Goal: Task Accomplishment & Management: Use online tool/utility

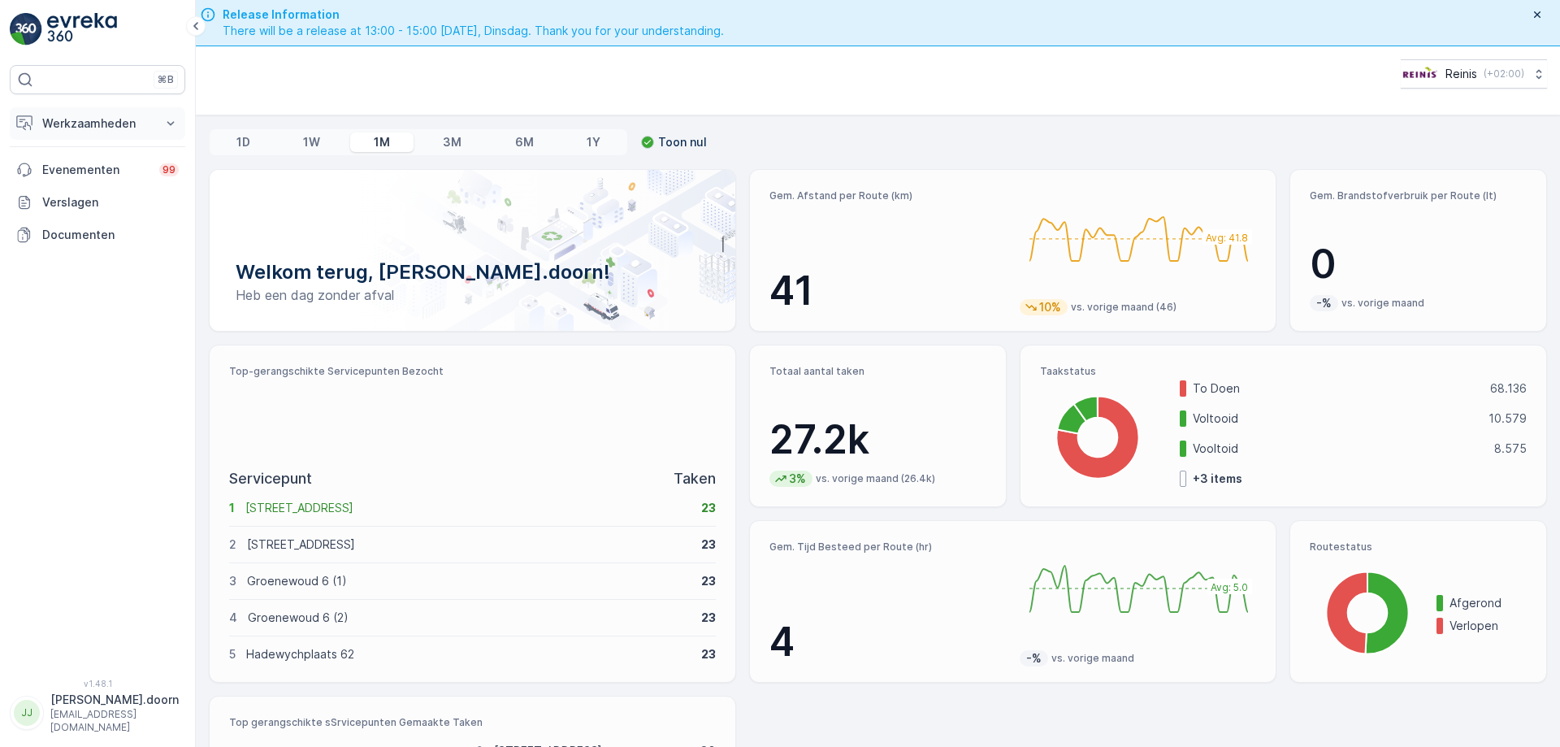
click at [171, 119] on icon at bounding box center [171, 123] width 16 height 16
click at [72, 194] on p "Routes en Taken" at bounding box center [87, 197] width 93 height 16
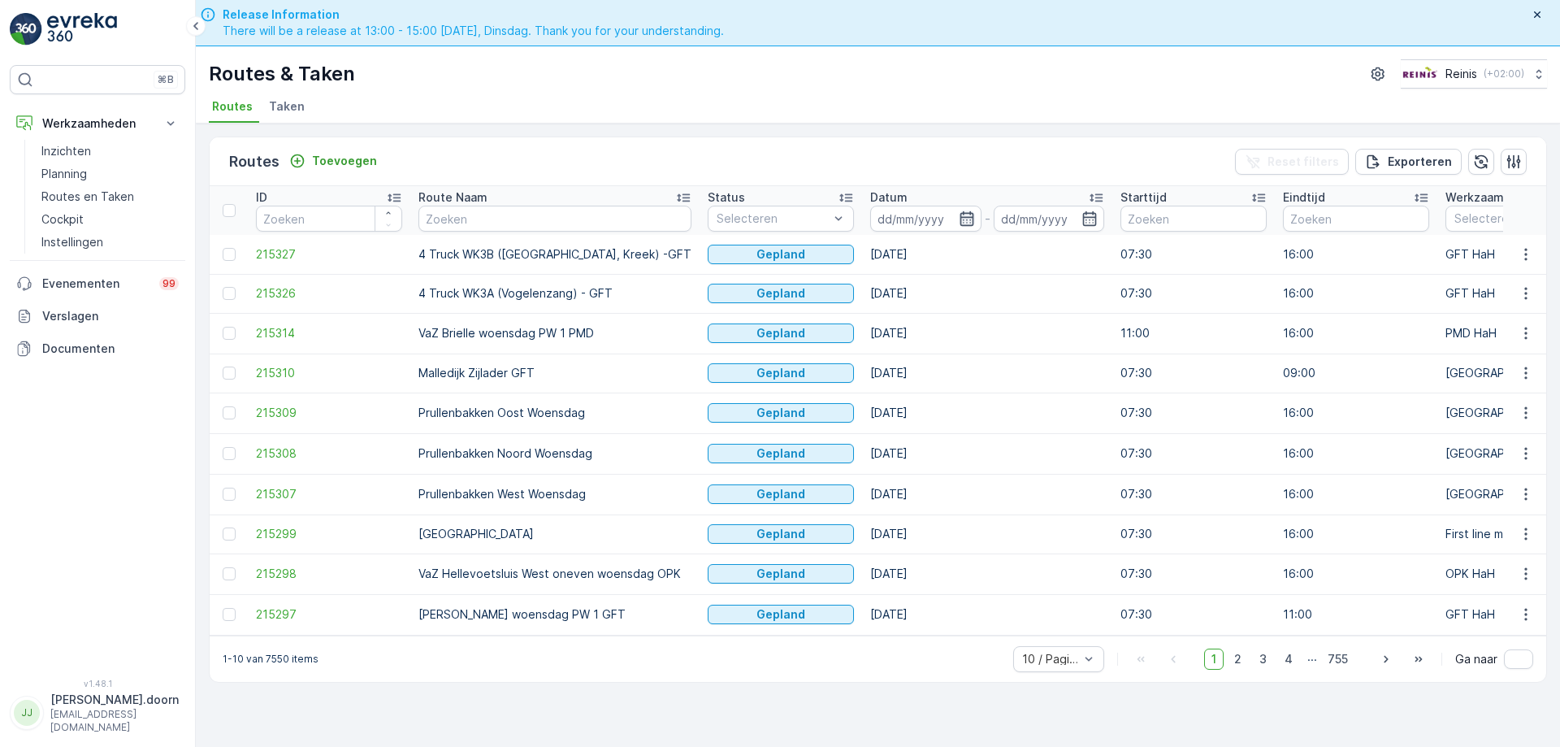
click at [960, 214] on icon "button" at bounding box center [967, 218] width 14 height 15
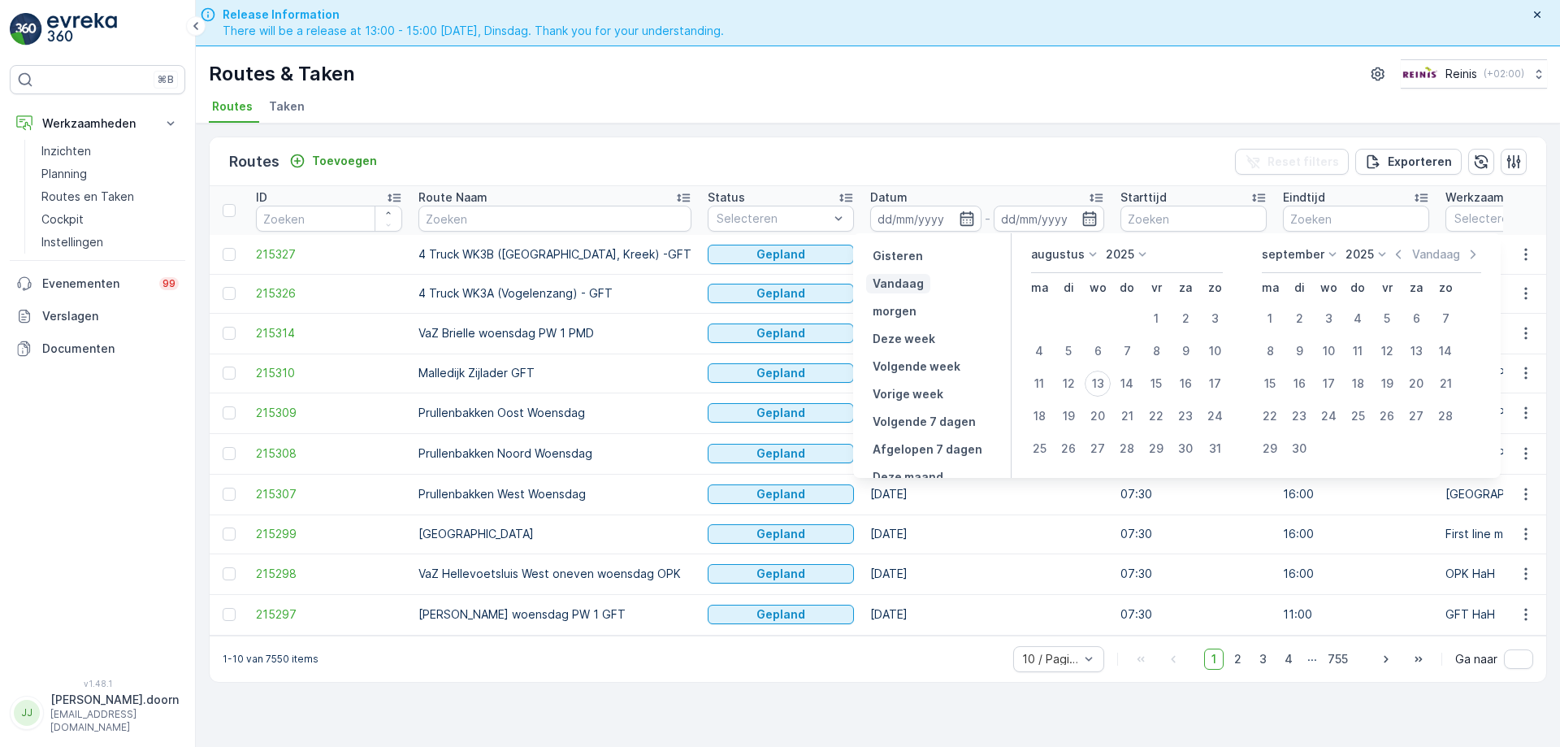
click at [912, 284] on p "Vandaag" at bounding box center [898, 283] width 51 height 16
type input "[DATE]"
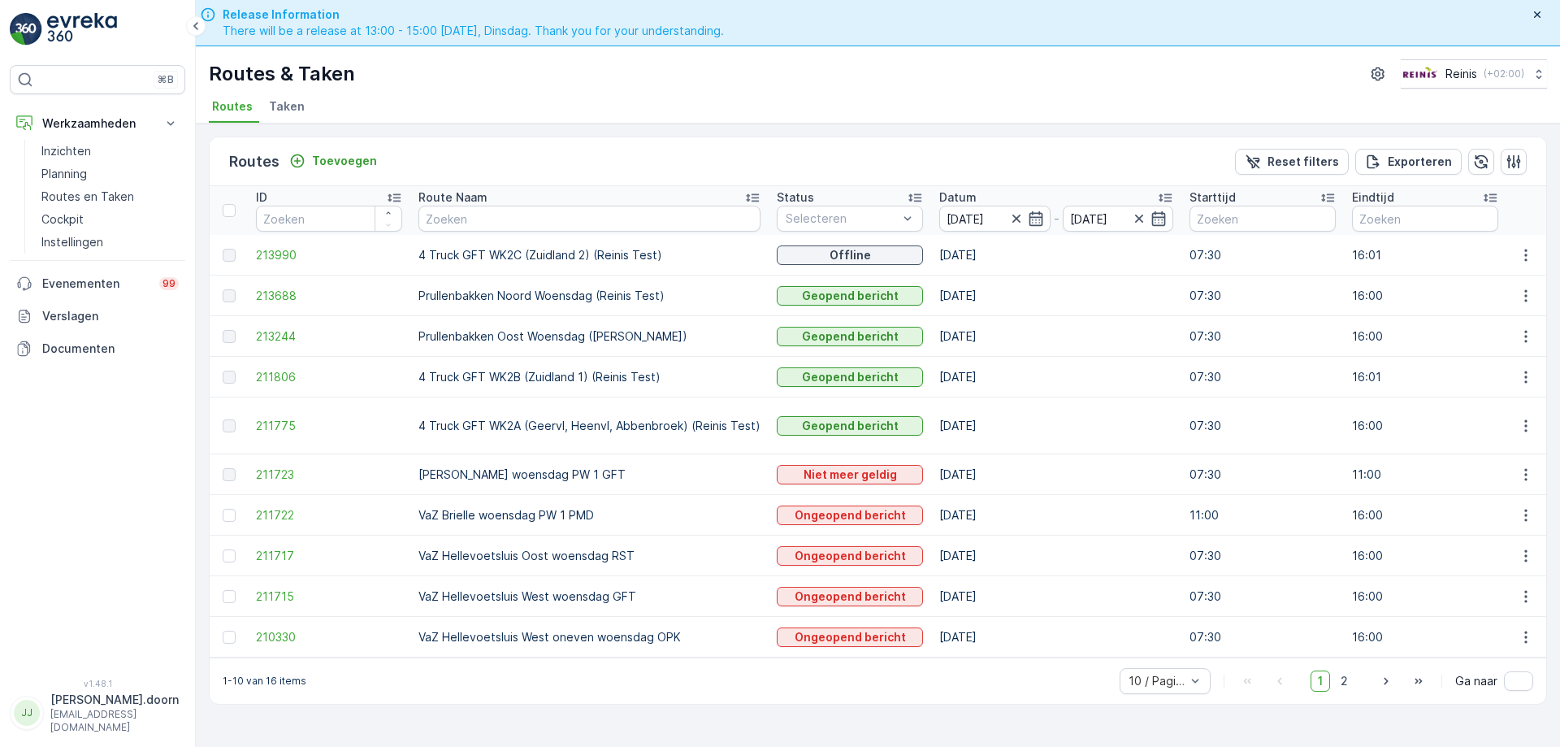
click at [630, 253] on td "4 Truck GFT WK2C (Zuidland 2) (Reinis Test)" at bounding box center [589, 255] width 358 height 41
click at [1527, 251] on icon "button" at bounding box center [1525, 255] width 2 height 12
click at [1491, 298] on span "Toon route tracking" at bounding box center [1500, 302] width 109 height 16
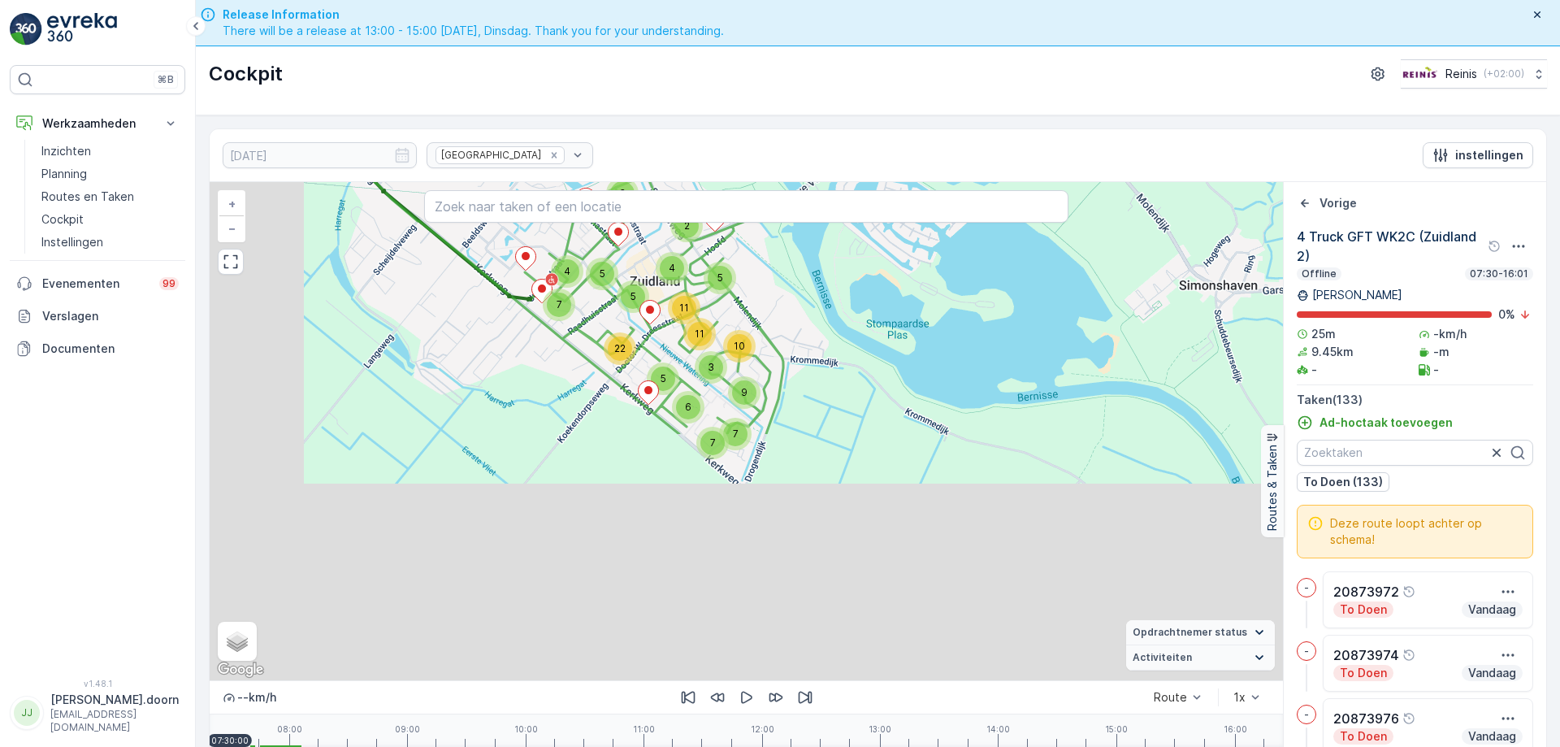
drag, startPoint x: 658, startPoint y: 596, endPoint x: 774, endPoint y: 297, distance: 320.5
click at [774, 297] on div "3 2 5 11 4 5 22 4 7 5 5 6 7 7 3 9 11 10 + − Satelliet stappenplan Terrein Hybri…" at bounding box center [746, 431] width 1073 height 498
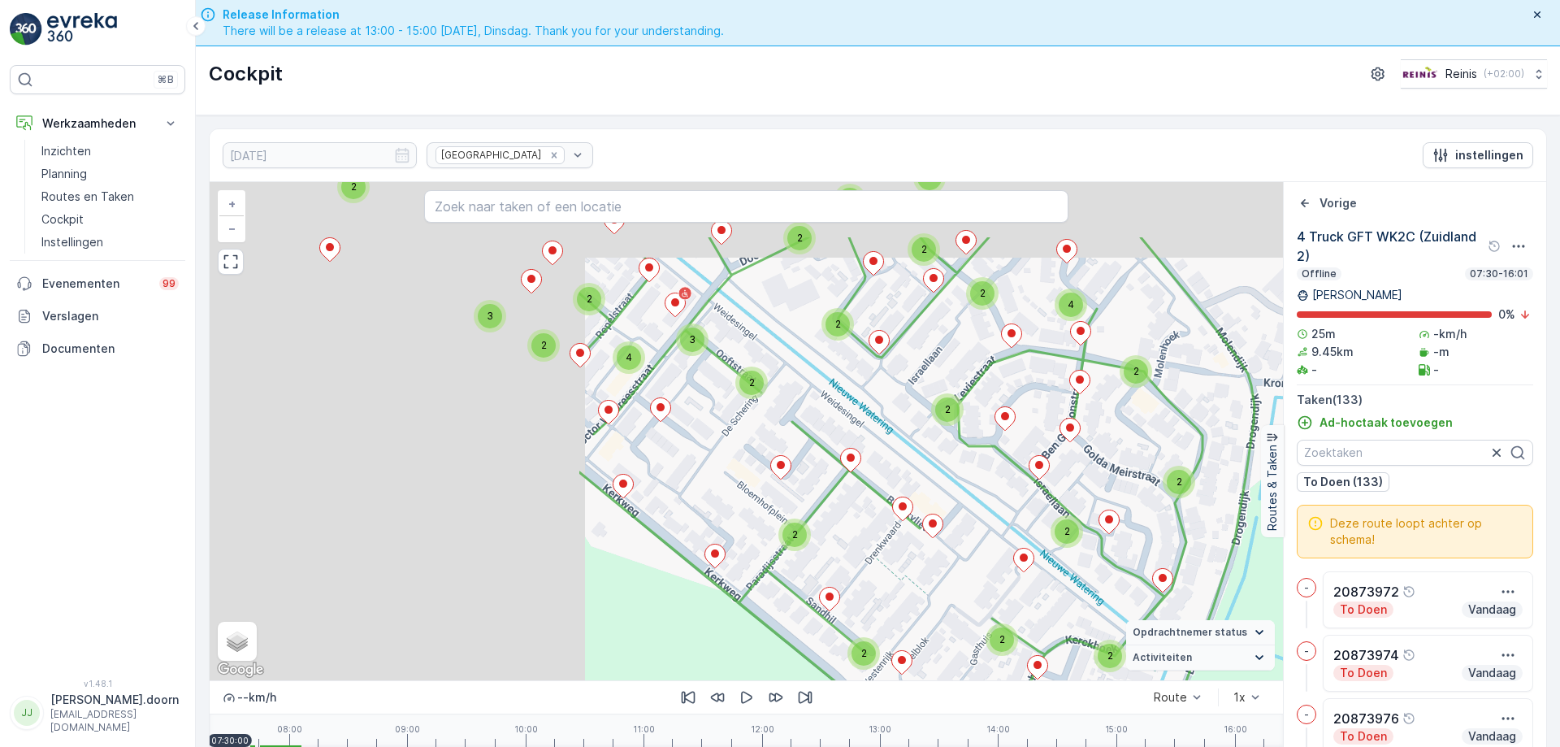
drag, startPoint x: 654, startPoint y: 398, endPoint x: 1131, endPoint y: 503, distance: 488.4
click at [1131, 503] on div "3 2 2 2 2 2 3 2 2 4 3 2 2 2 2 2 2 2 2 2 2 2 2 2 2 4 + − Satelliet stappenplan T…" at bounding box center [746, 431] width 1073 height 498
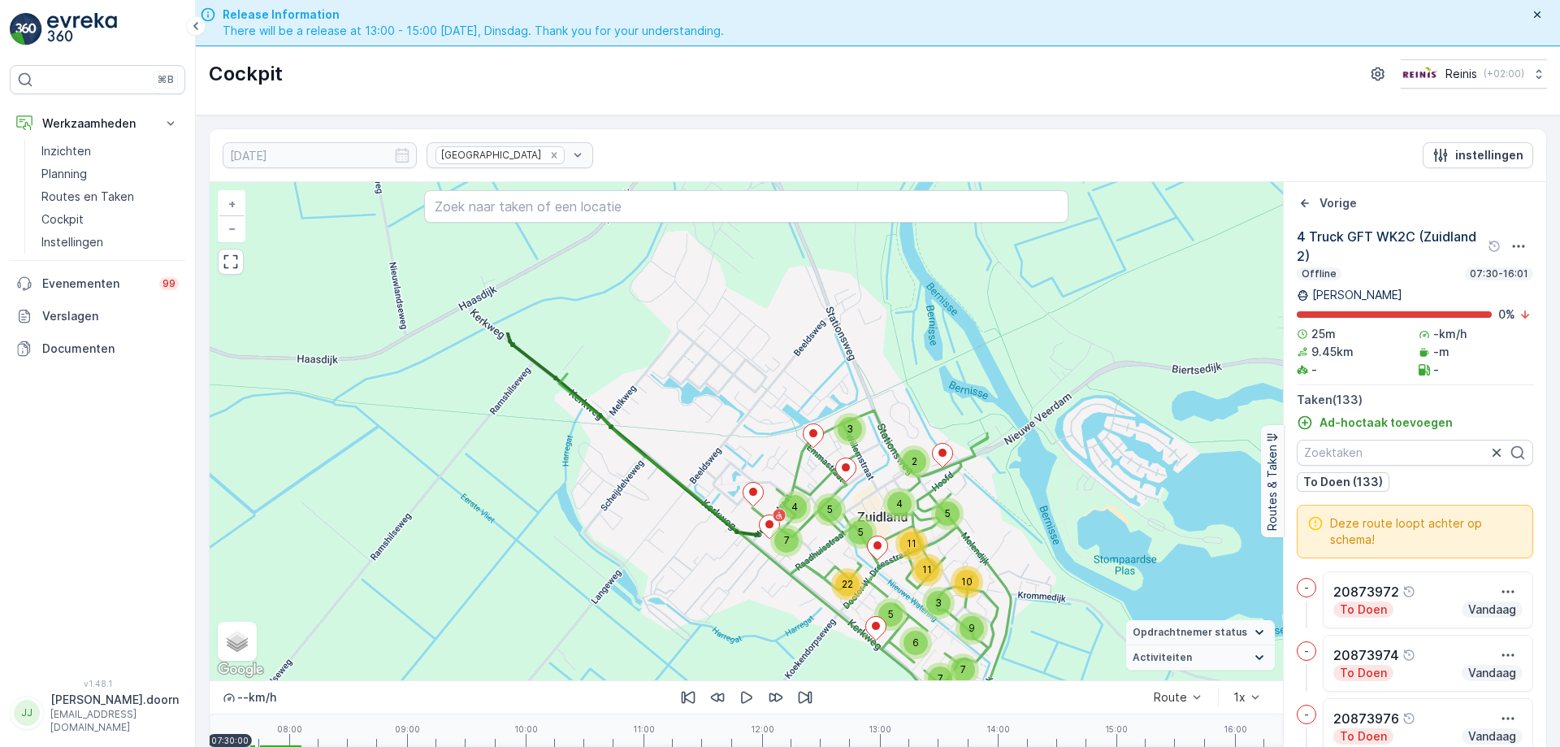
drag, startPoint x: 930, startPoint y: 310, endPoint x: 951, endPoint y: 509, distance: 201.0
click at [951, 509] on div "5" at bounding box center [947, 513] width 24 height 24
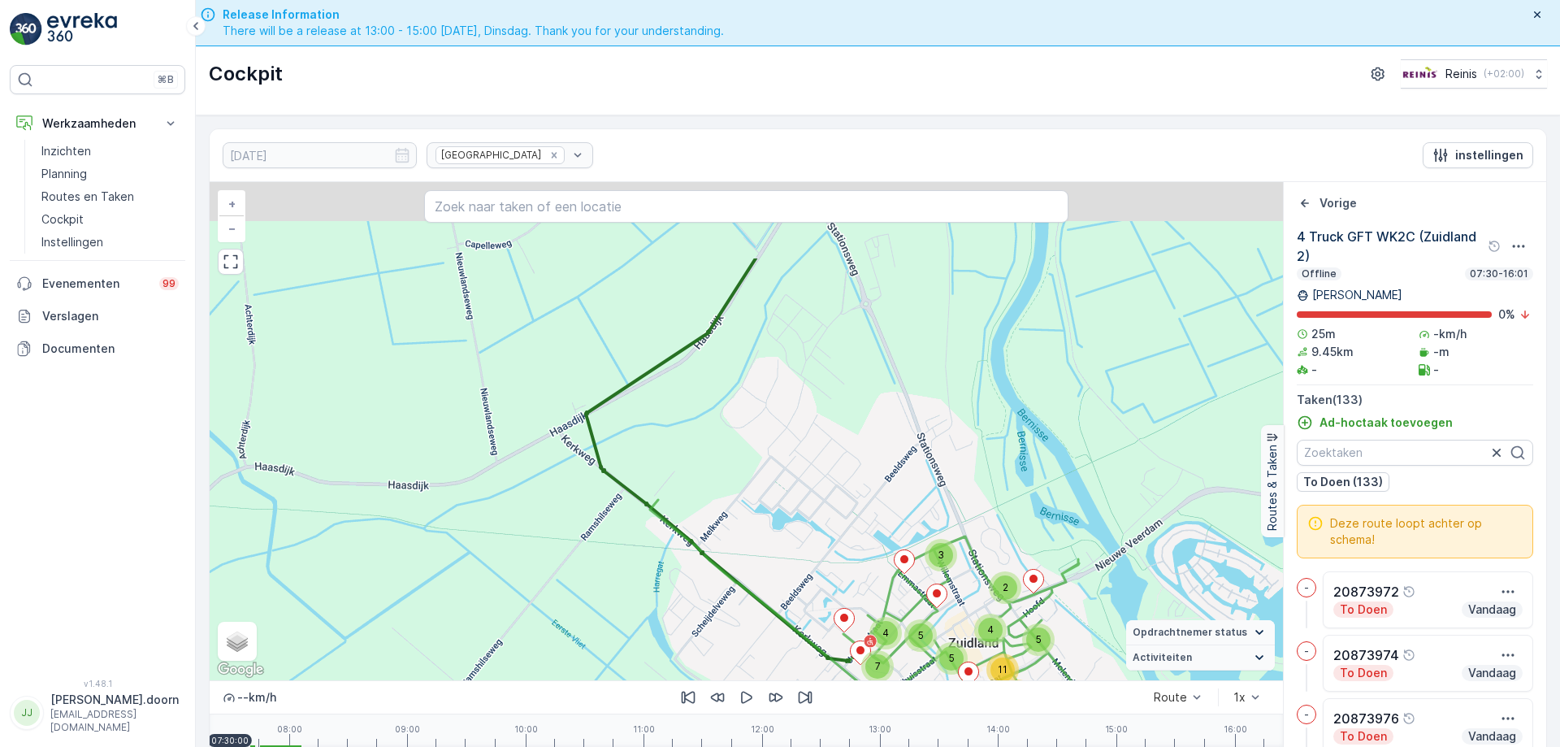
drag, startPoint x: 682, startPoint y: 409, endPoint x: 778, endPoint y: 544, distance: 166.2
click at [778, 544] on div "3 2 5 11 4 5 22 4 7 5 5 6 7 7 3 9 11 10 + − Satelliet stappenplan Terrein Hybri…" at bounding box center [746, 431] width 1073 height 498
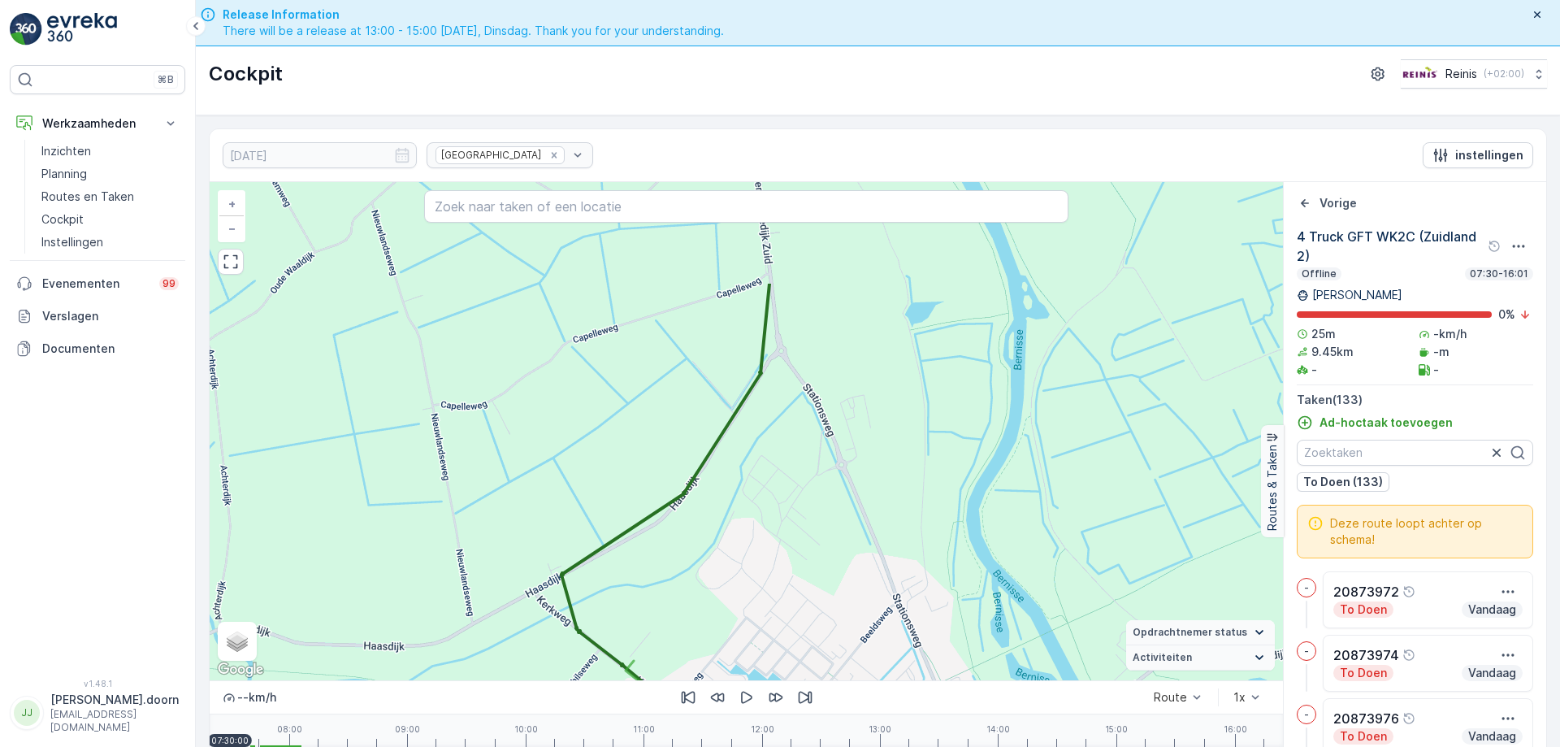
drag, startPoint x: 789, startPoint y: 379, endPoint x: 752, endPoint y: 519, distance: 145.3
click at [757, 529] on div "3 2 5 11 4 5 22 4 7 5 5 6 7 7 3 9 11 10 + − Satelliet stappenplan Terrein Hybri…" at bounding box center [746, 431] width 1073 height 498
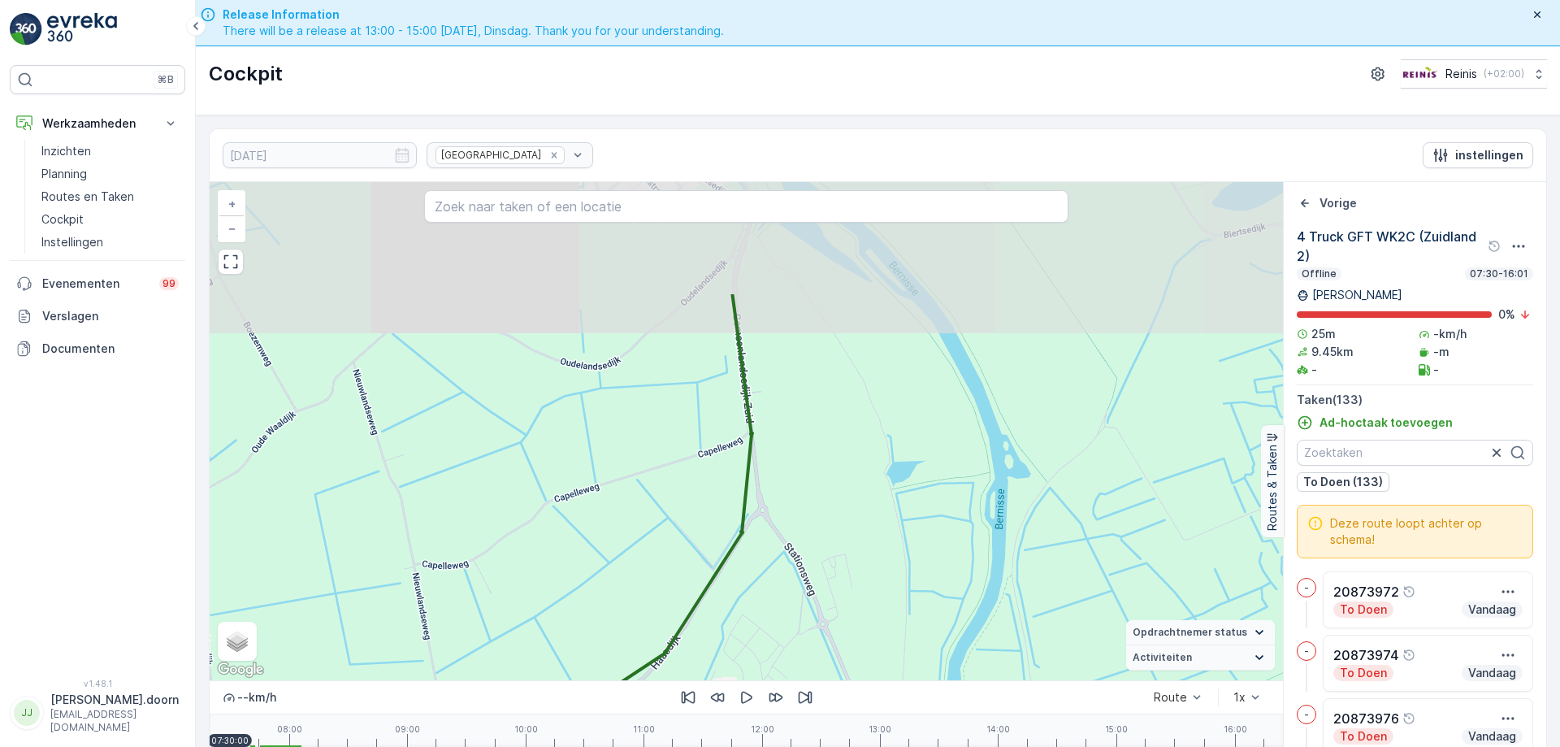
drag, startPoint x: 794, startPoint y: 349, endPoint x: 773, endPoint y: 418, distance: 72.2
click at [779, 514] on div "3 2 5 11 4 5 22 4 7 5 5 6 7 7 3 9 11 10 + − Satelliet stappenplan Terrein Hybri…" at bounding box center [746, 431] width 1073 height 498
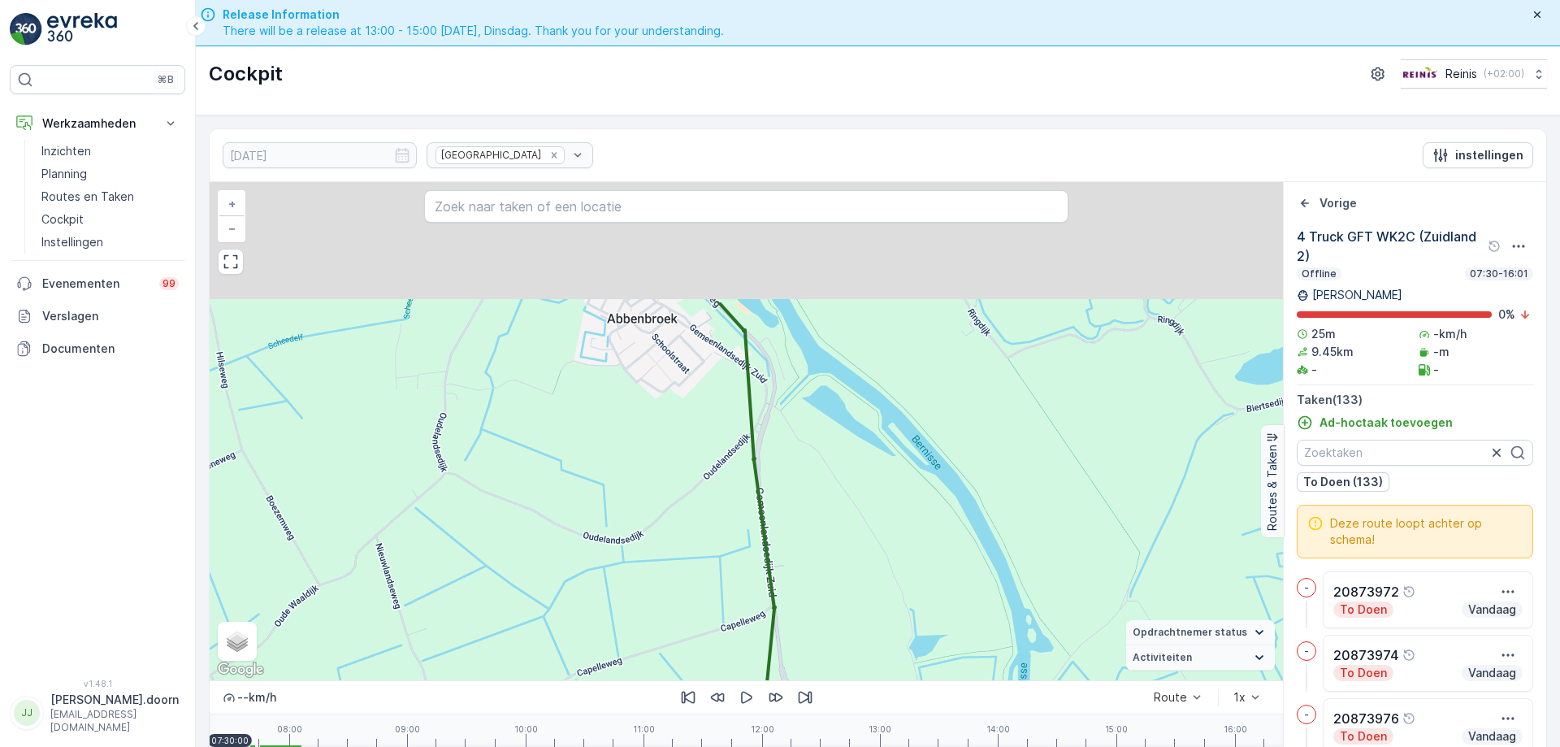
drag, startPoint x: 775, startPoint y: 332, endPoint x: 779, endPoint y: 446, distance: 113.8
click at [789, 469] on div "3 2 5 11 4 5 22 4 7 5 5 6 7 7 3 9 11 10 + − Satelliet stappenplan Terrein Hybri…" at bounding box center [746, 431] width 1073 height 498
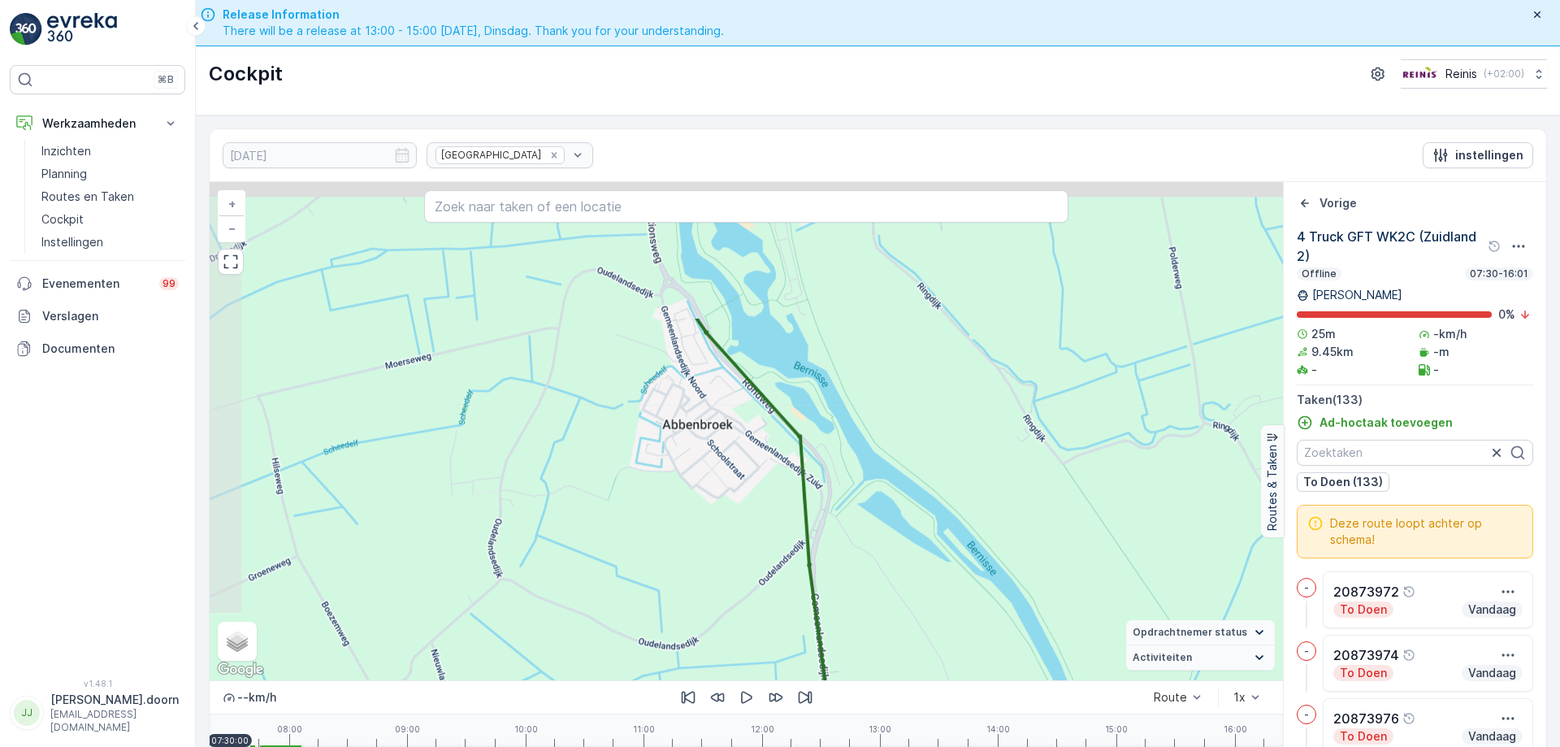
drag, startPoint x: 768, startPoint y: 327, endPoint x: 828, endPoint y: 475, distance: 159.6
click at [844, 506] on div "3 2 5 11 4 5 22 4 7 5 5 6 7 7 3 9 11 10 + − Satelliet stappenplan Terrein Hybri…" at bounding box center [746, 431] width 1073 height 498
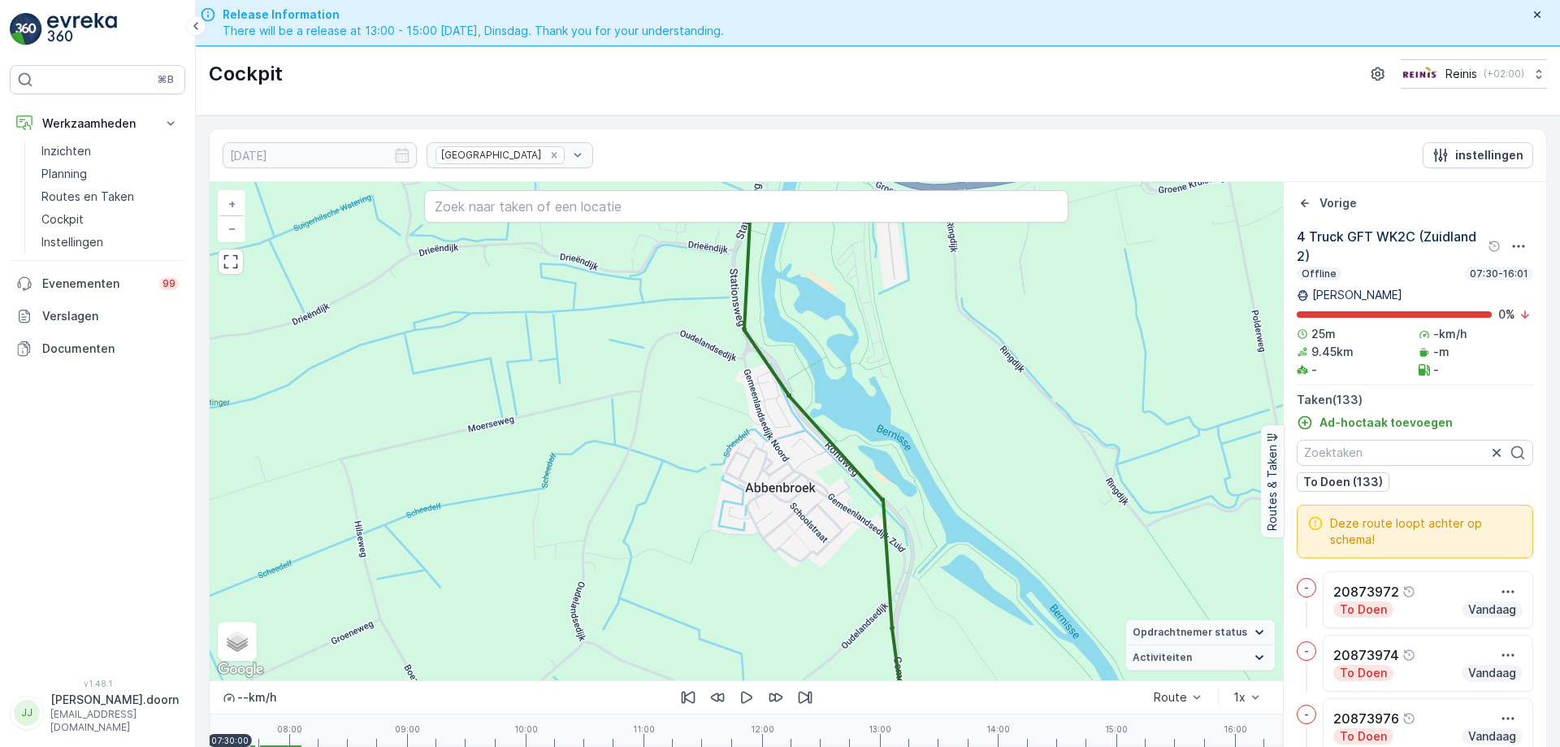
drag, startPoint x: 804, startPoint y: 358, endPoint x: 889, endPoint y: 432, distance: 112.8
click at [889, 432] on div "3 2 5 11 4 5 22 4 7 5 5 6 7 7 3 9 11 10 + − Satelliet stappenplan Terrein Hybri…" at bounding box center [746, 431] width 1073 height 498
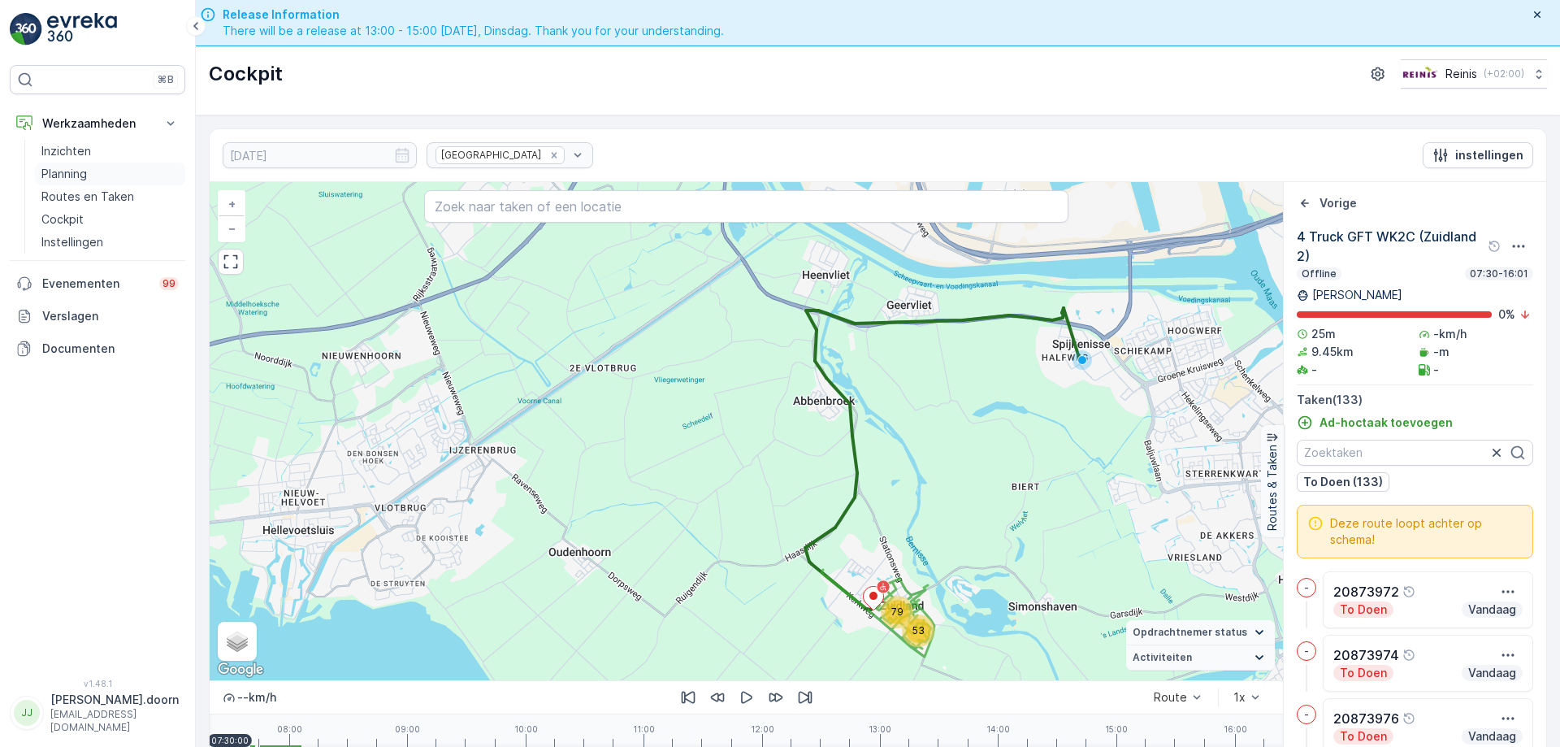
click at [70, 171] on p "Planning" at bounding box center [64, 174] width 46 height 16
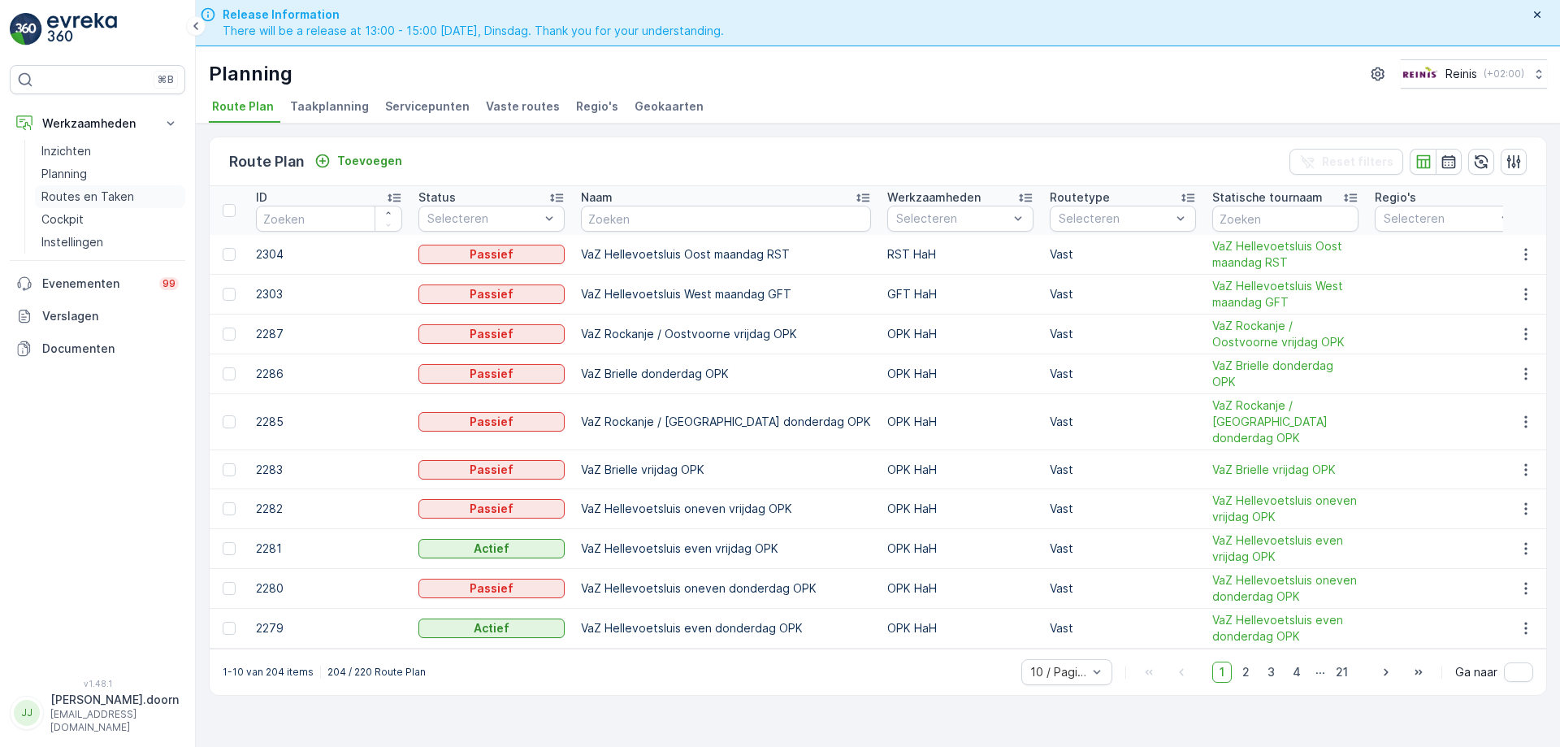
click at [90, 194] on p "Routes en Taken" at bounding box center [87, 197] width 93 height 16
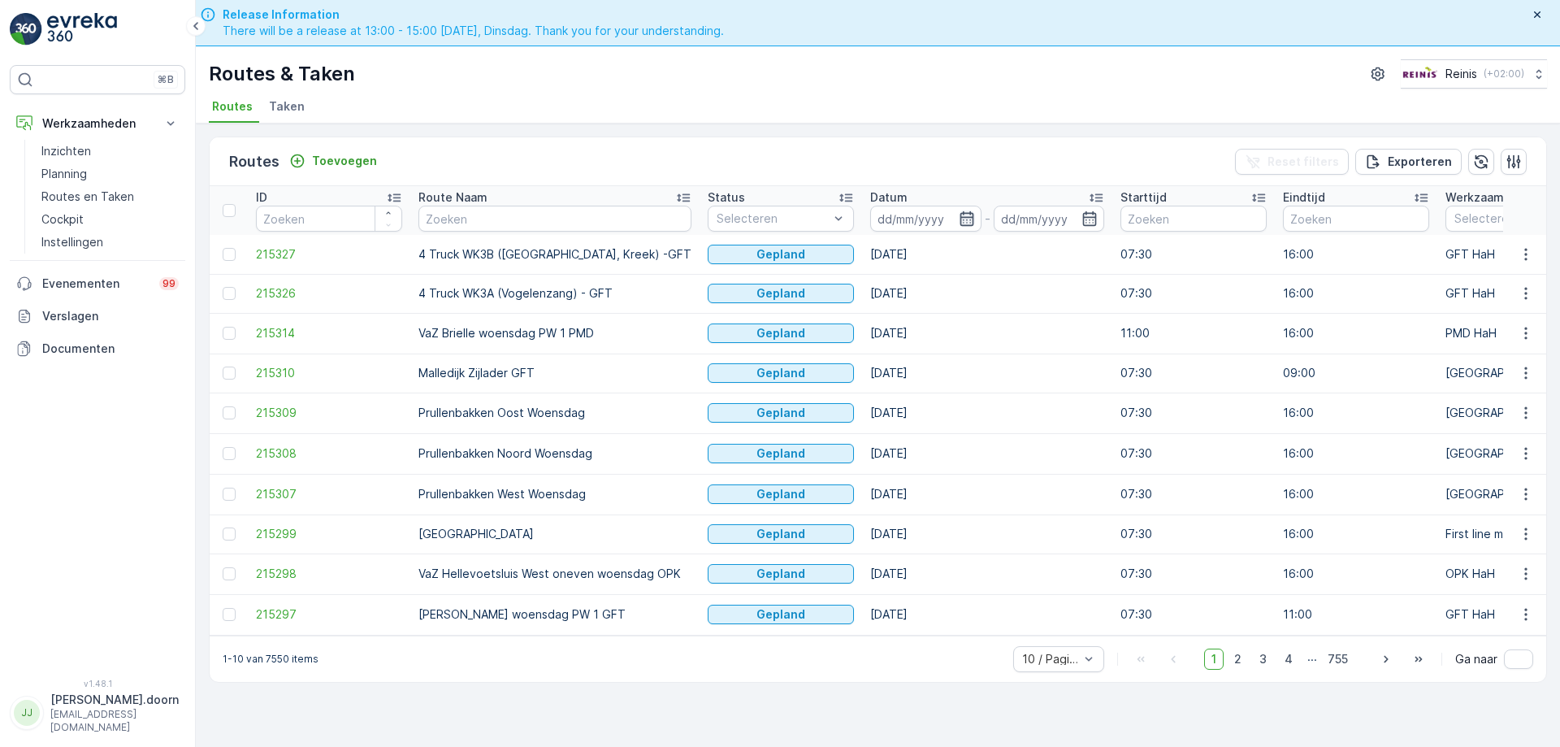
click at [959, 216] on icon "button" at bounding box center [967, 218] width 16 height 16
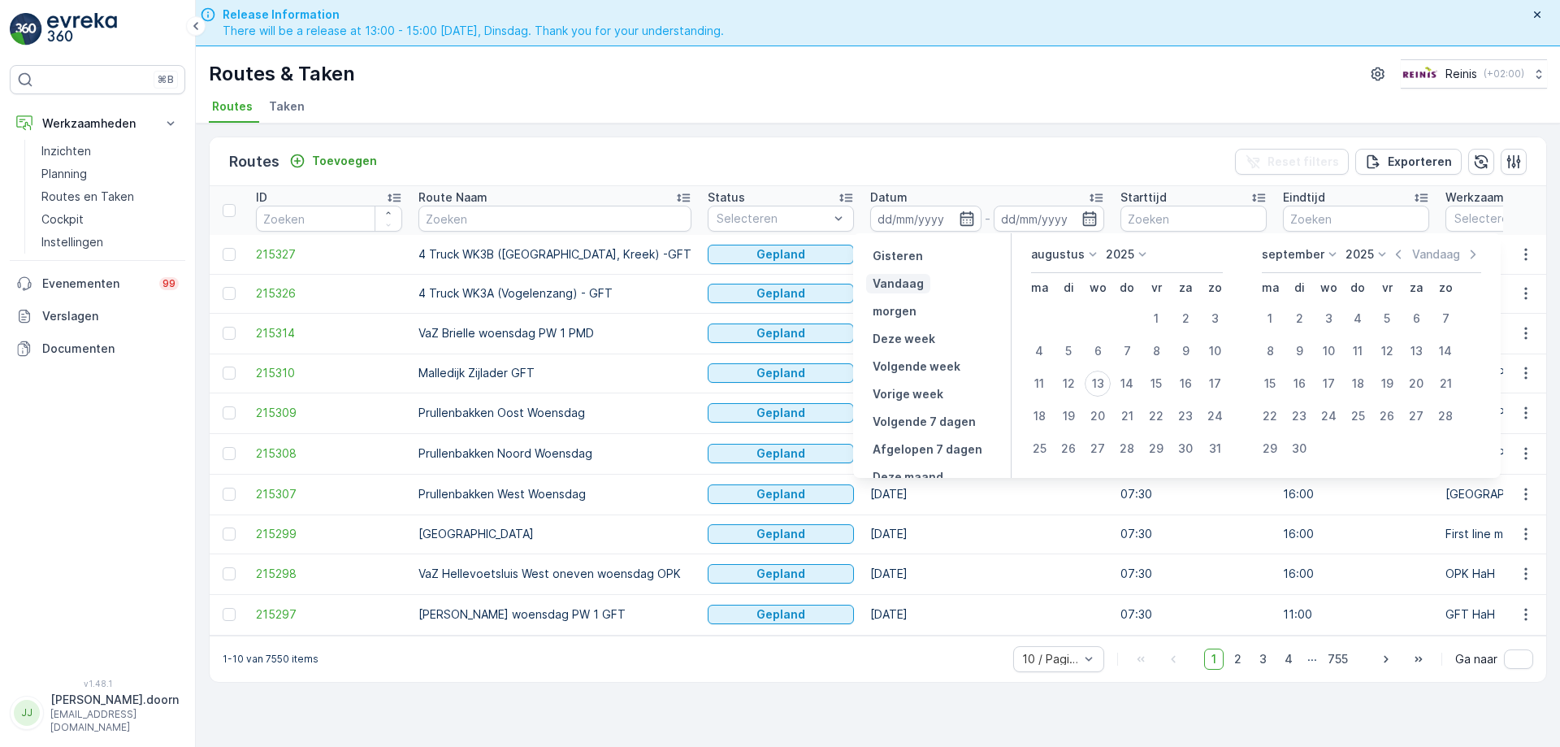
click at [908, 285] on p "Vandaag" at bounding box center [898, 283] width 51 height 16
type input "[DATE]"
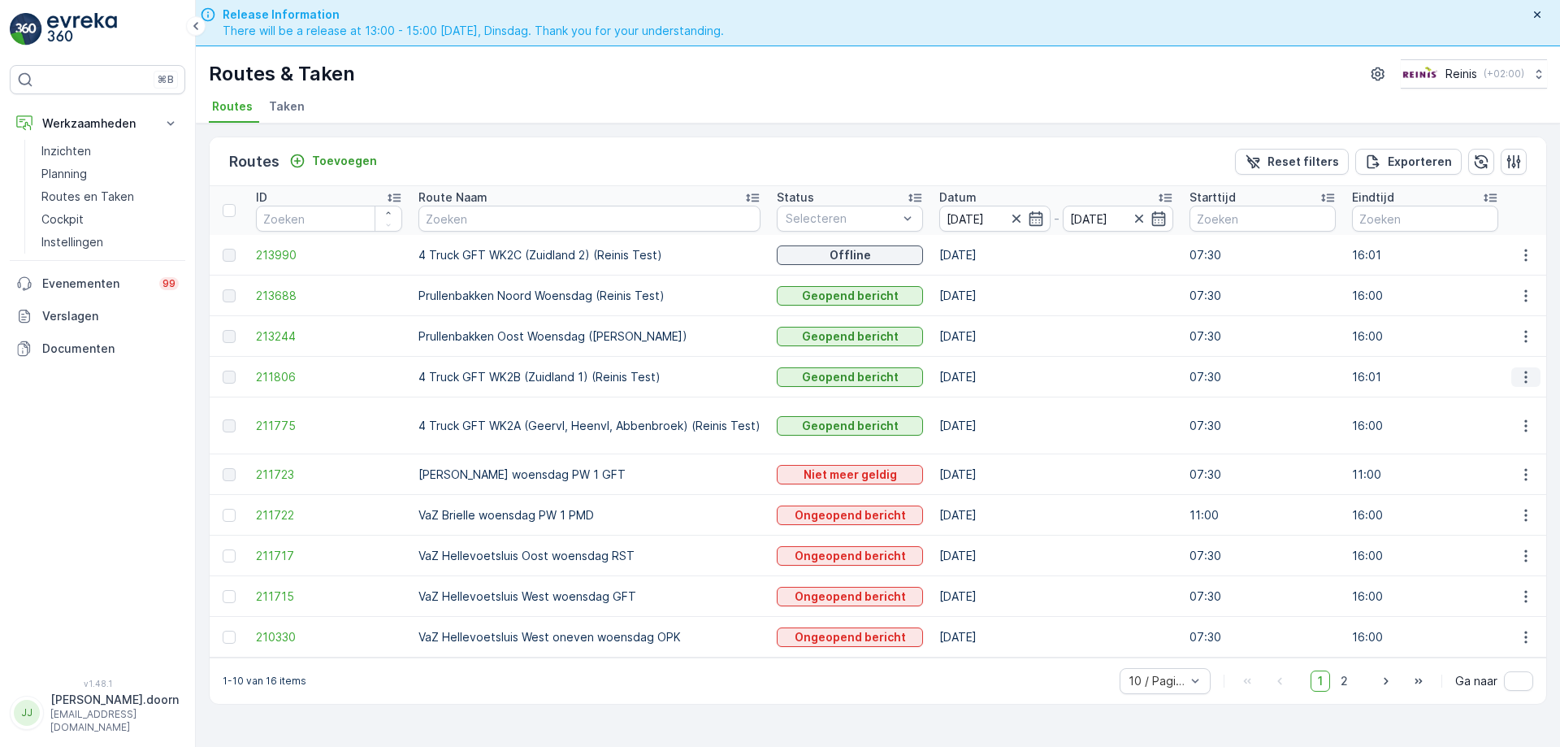
click at [1530, 374] on icon "button" at bounding box center [1526, 377] width 16 height 16
click at [1473, 424] on span "Toon route tracking" at bounding box center [1500, 424] width 109 height 16
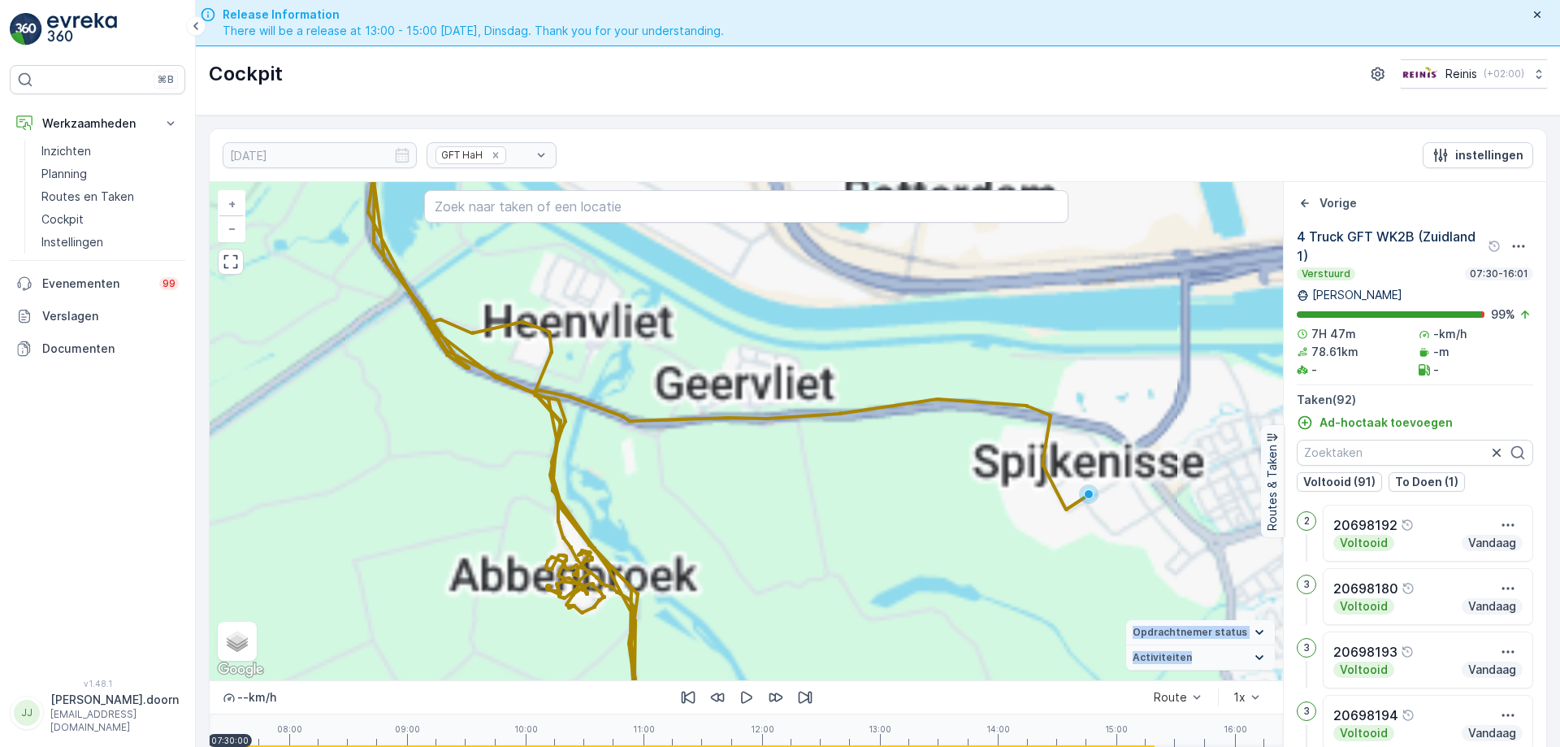
drag, startPoint x: 728, startPoint y: 631, endPoint x: 800, endPoint y: 342, distance: 297.2
click at [798, 343] on div "16 51 24 6 9 18 3 11 19 2 11 7 3 + − Satelliet stappenplan Terrein Hybride Leaf…" at bounding box center [746, 431] width 1073 height 498
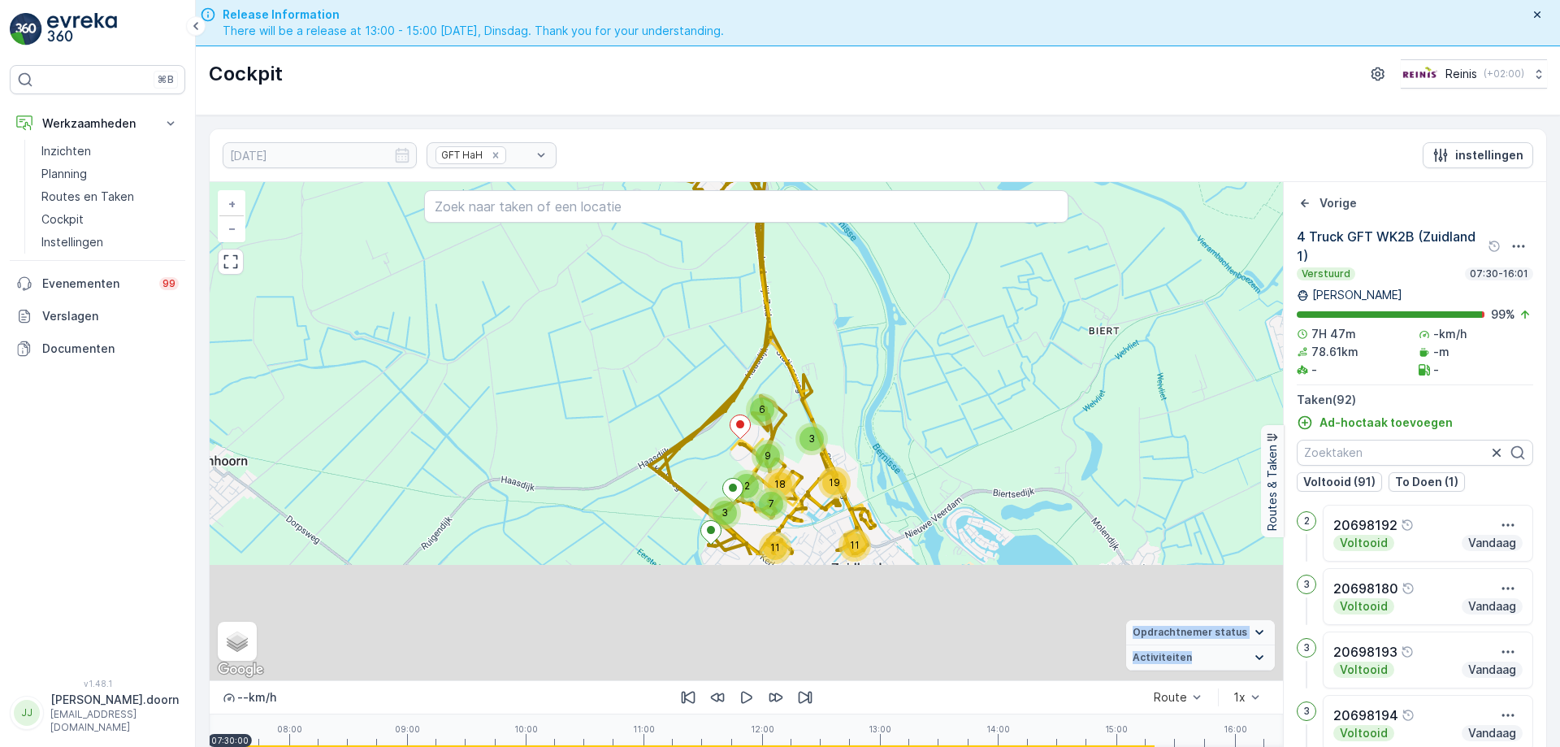
drag, startPoint x: 774, startPoint y: 466, endPoint x: 826, endPoint y: 246, distance: 226.3
click at [826, 246] on div "6 9 18 3 11 19 2 11 7 3 + − Satelliet stappenplan Terrein Hybride Leaflet Snelt…" at bounding box center [746, 431] width 1073 height 498
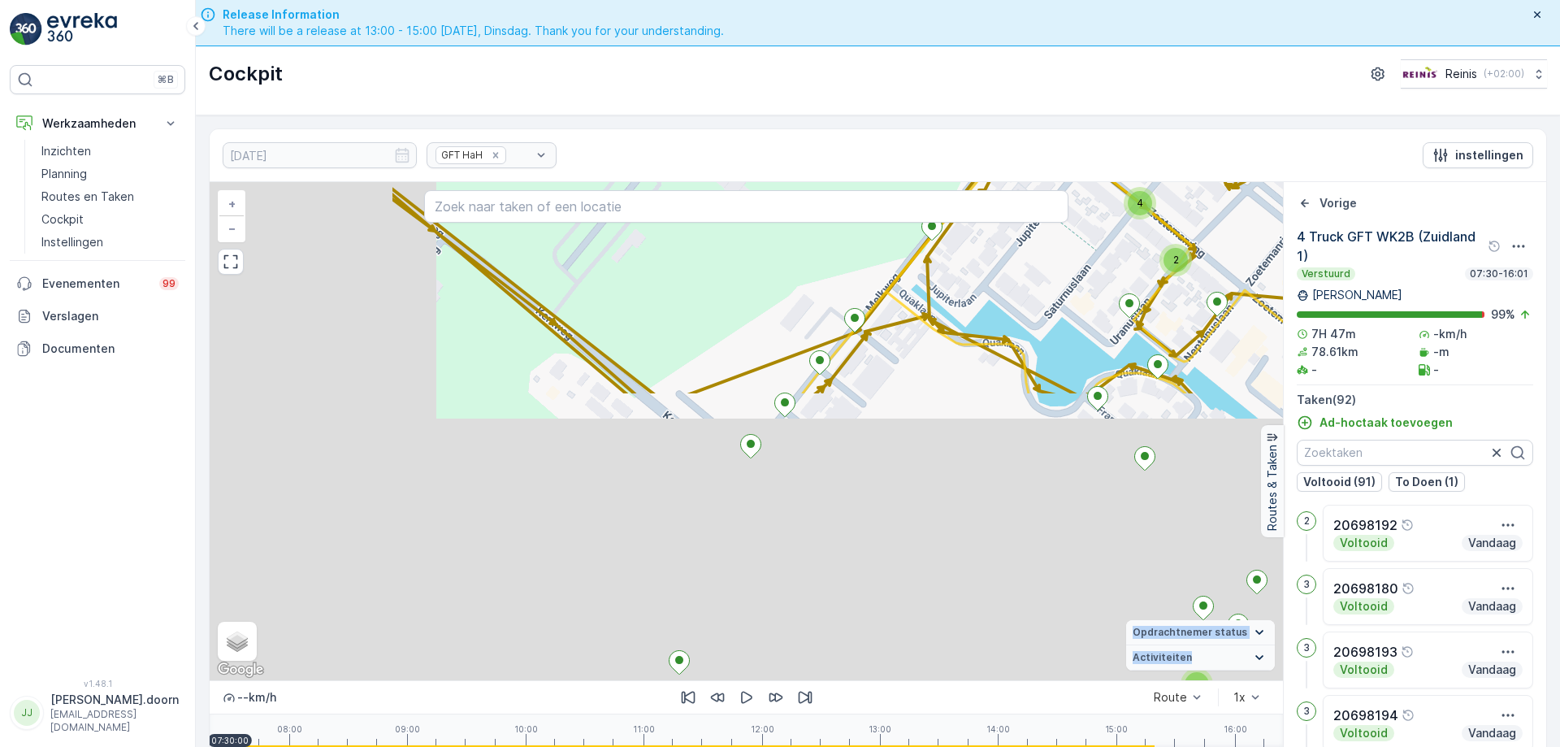
drag, startPoint x: 664, startPoint y: 469, endPoint x: 958, endPoint y: 129, distance: 449.3
click at [956, 130] on div "[DATE] GFT HaH instellingen 2 2 4 4 2 2 2 2 2 2 2 2 2 2 2 + − Satelliet stappen…" at bounding box center [878, 454] width 1338 height 652
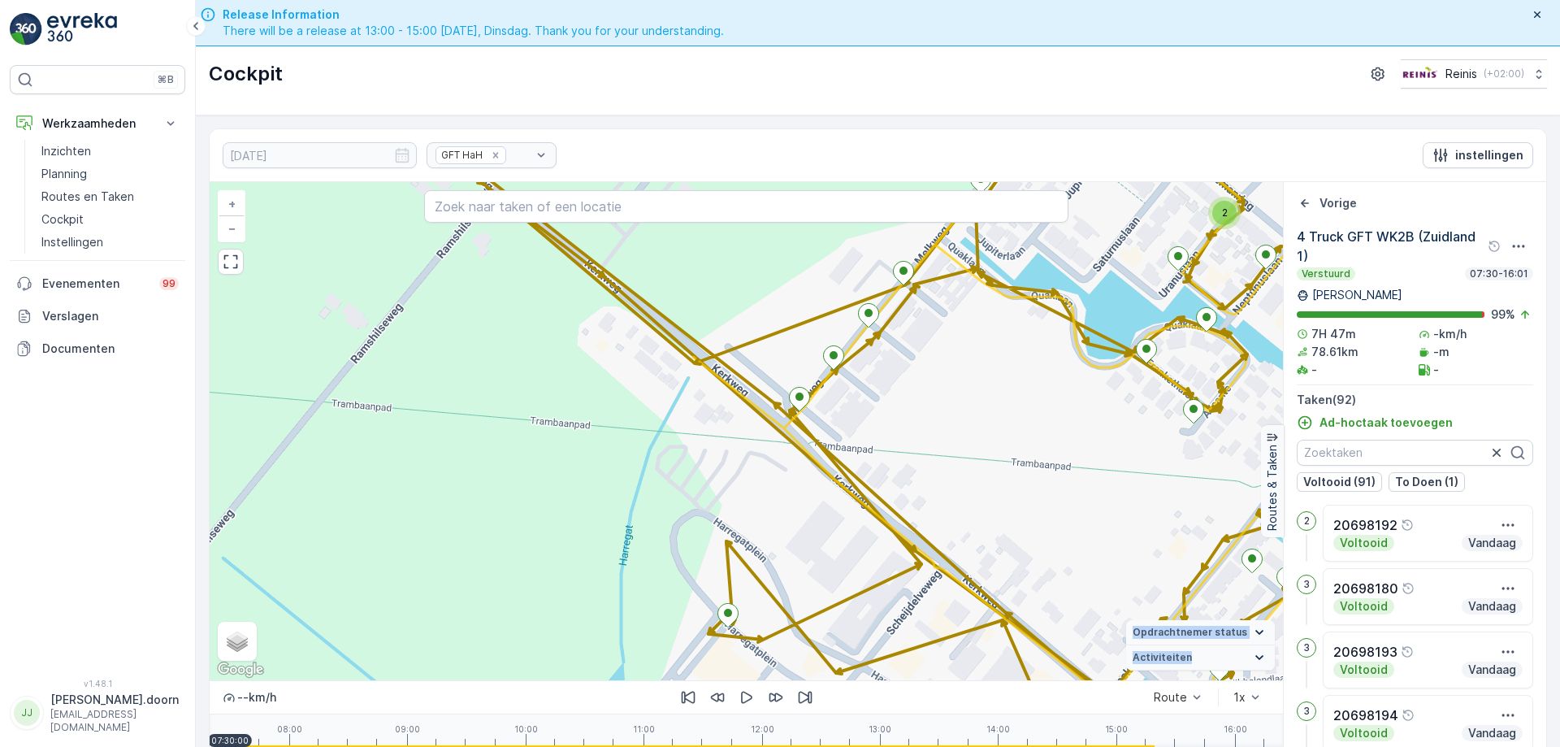
drag, startPoint x: 784, startPoint y: 337, endPoint x: 830, endPoint y: 292, distance: 64.9
click at [830, 292] on div "2 2 4 4 2 2 2 2 2 2 2 2 2 2 2 + − Satelliet stappenplan Terrein Hybride Leaflet…" at bounding box center [746, 431] width 1073 height 498
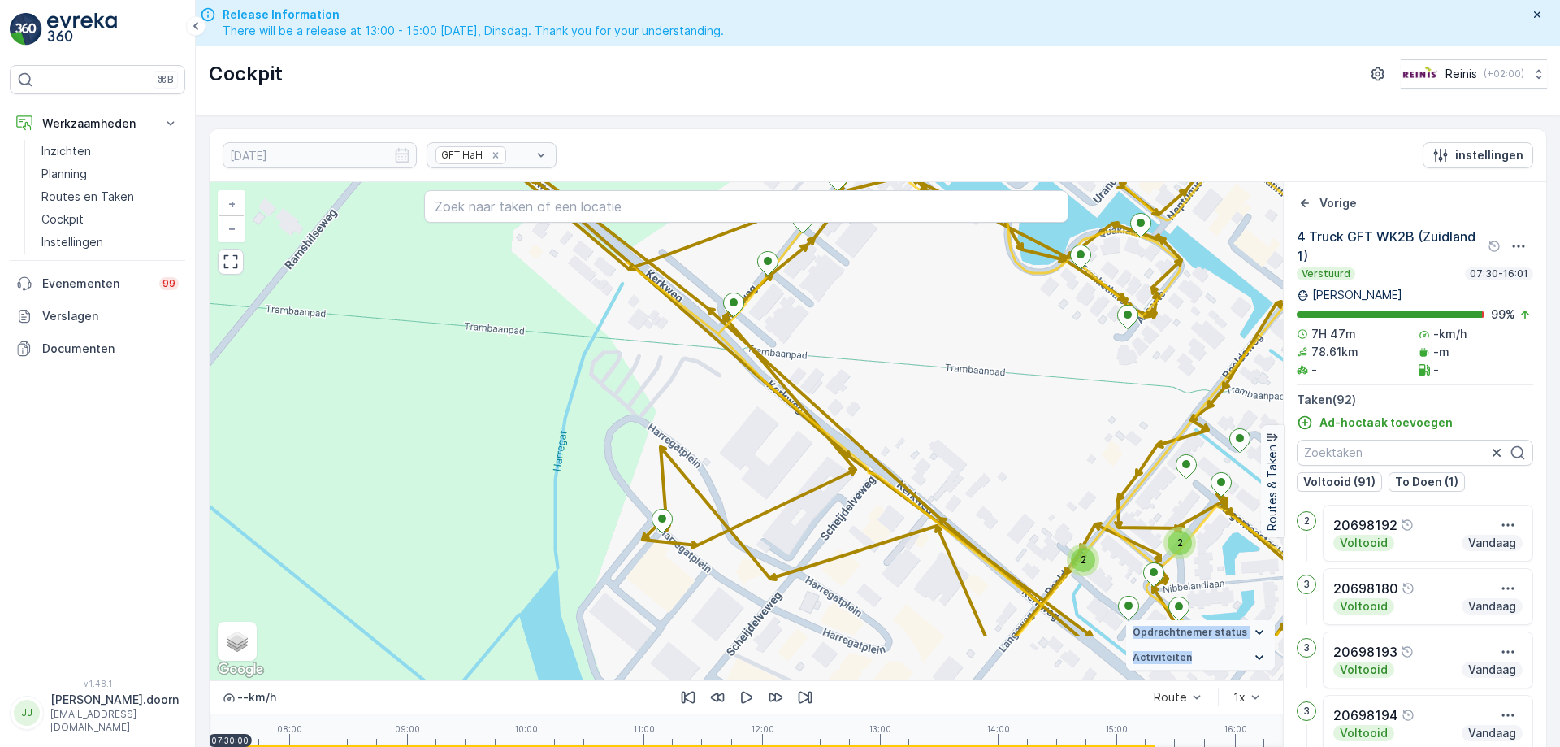
drag, startPoint x: 854, startPoint y: 425, endPoint x: 788, endPoint y: 331, distance: 115.0
click at [788, 331] on div "2 2 4 4 2 2 2 2 2 2 2 2 2 2 2 + − Satelliet stappenplan Terrein Hybride Leaflet…" at bounding box center [746, 431] width 1073 height 498
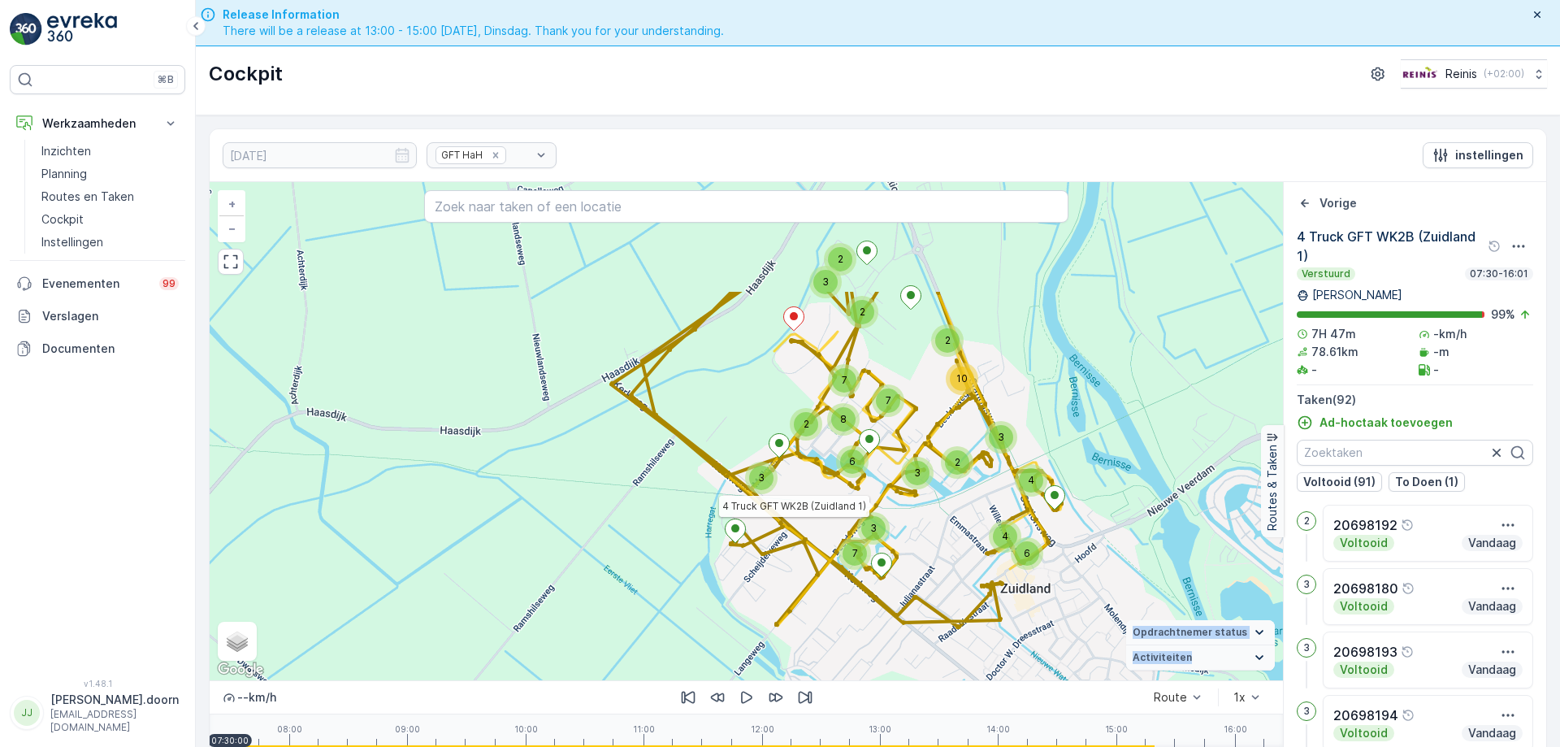
drag, startPoint x: 872, startPoint y: 341, endPoint x: 851, endPoint y: 501, distance: 160.7
click at [851, 501] on div "3 2 7 2 8 3 7 2 4 6 2 3 4 10 2 3 7 6 3 4 Truck GFT WK2B (Zuidland 1) + − Satell…" at bounding box center [746, 431] width 1073 height 498
drag, startPoint x: 817, startPoint y: 319, endPoint x: 822, endPoint y: 438, distance: 119.5
click at [822, 438] on div "3 2 7 2 8 3 7 2 4 6 2 3 4 10 2 3 7 6 3 + − Satelliet stappenplan Terrein Hybrid…" at bounding box center [746, 431] width 1073 height 498
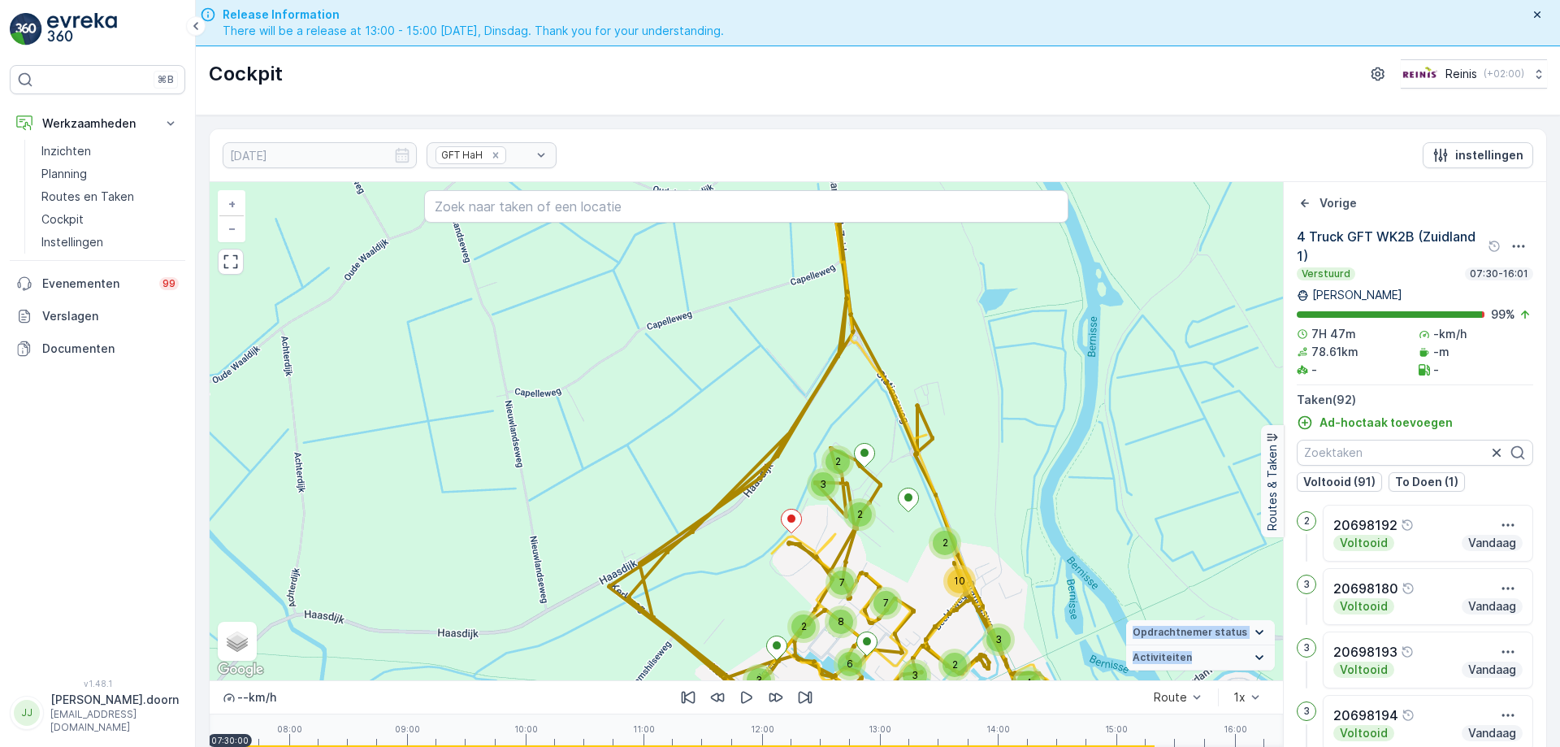
drag, startPoint x: 861, startPoint y: 319, endPoint x: 848, endPoint y: 392, distance: 75.1
click at [853, 449] on div "3 2 7 2 8 3 7 2 4 6 2 3 4 10 2 3 7 6 3 + − Satelliet stappenplan Terrein Hybrid…" at bounding box center [746, 431] width 1073 height 498
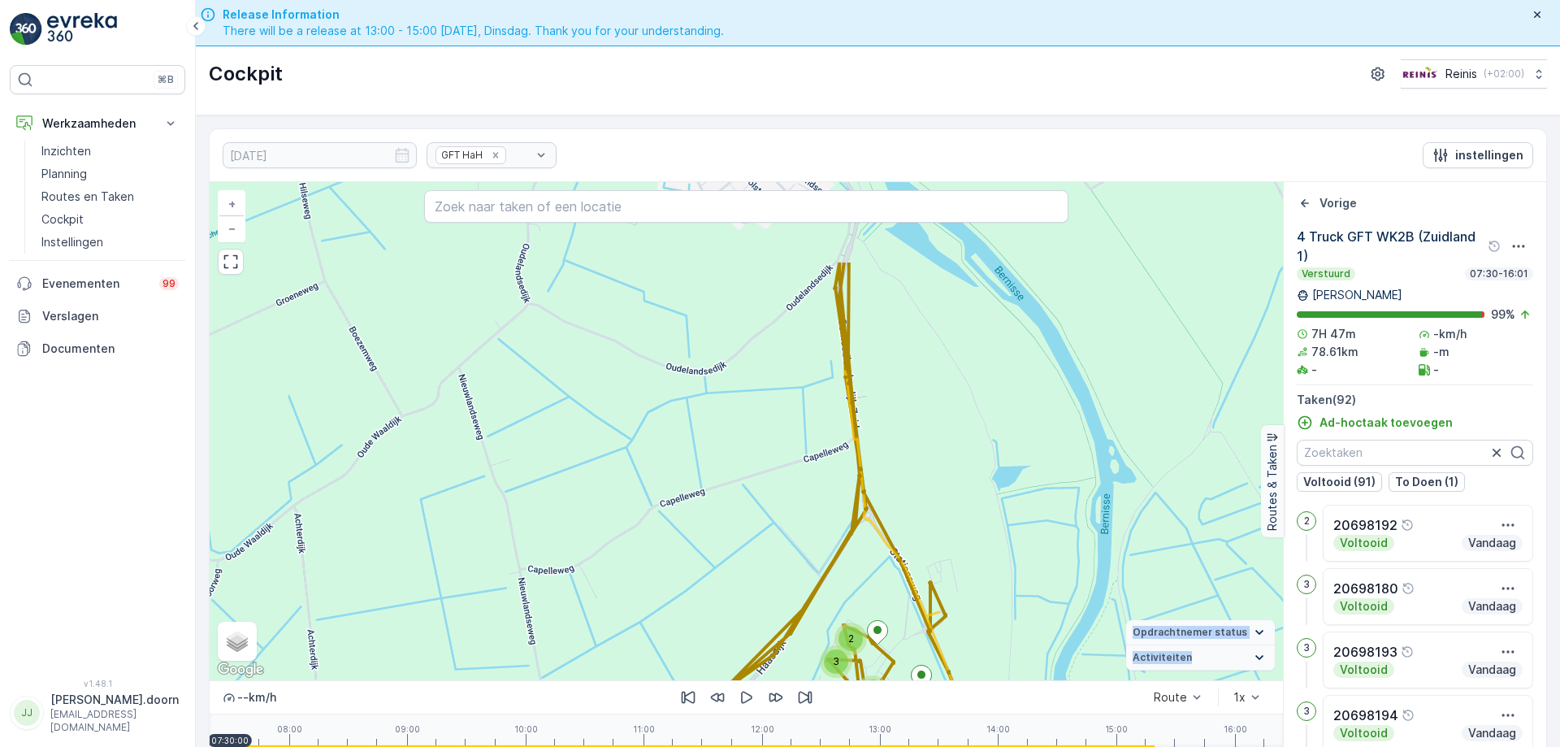
drag, startPoint x: 843, startPoint y: 304, endPoint x: 843, endPoint y: 271, distance: 33.3
click at [856, 412] on div "3 2 7 2 8 3 7 2 4 6 2 3 4 10 2 3 7 6 3 + − Satelliet stappenplan Terrein Hybrid…" at bounding box center [746, 431] width 1073 height 498
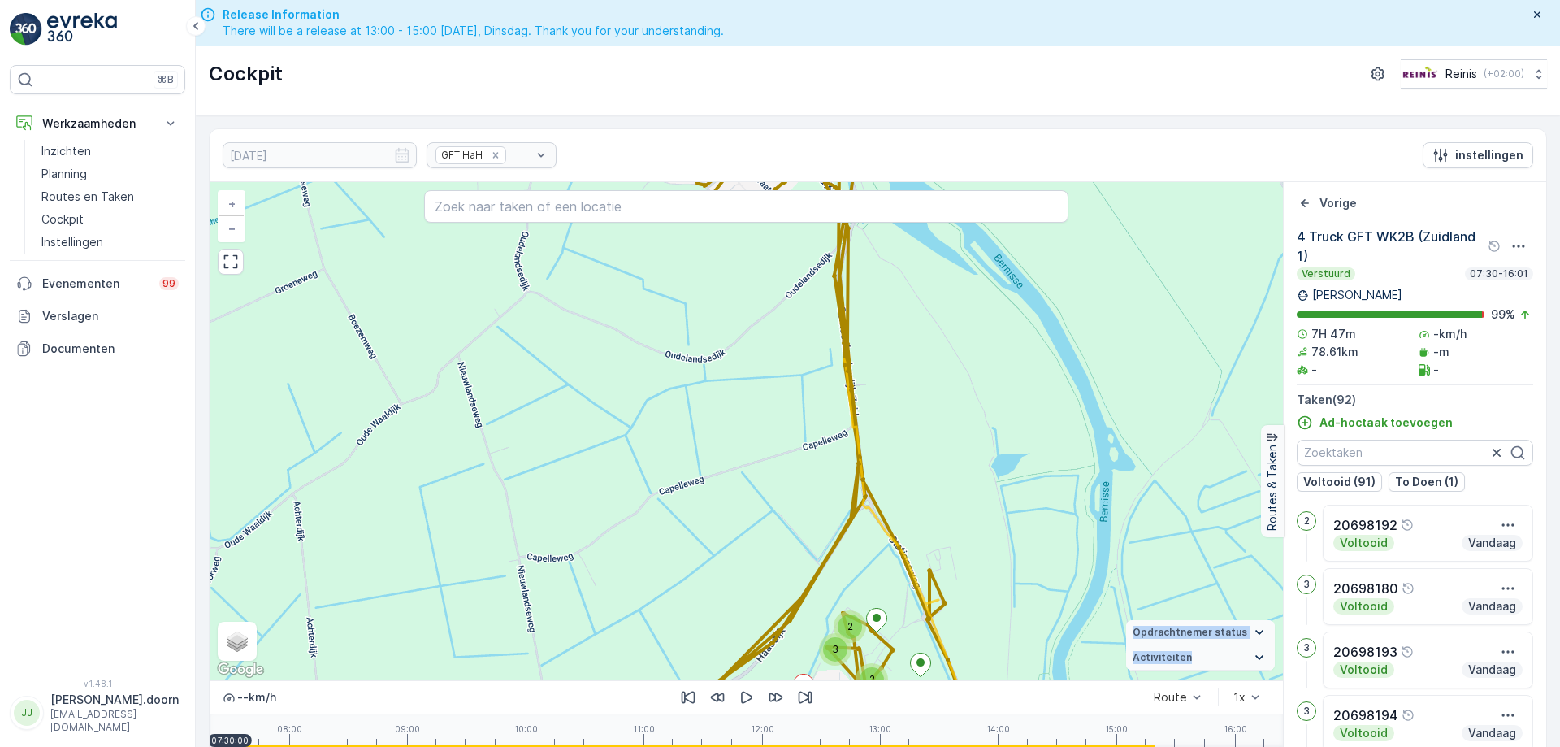
drag, startPoint x: 843, startPoint y: 270, endPoint x: 877, endPoint y: 426, distance: 159.5
click at [877, 426] on div "3 2 7 2 8 3 7 2 4 6 2 3 4 10 2 3 7 6 3 + − Satelliet stappenplan Terrein Hybrid…" at bounding box center [746, 431] width 1073 height 498
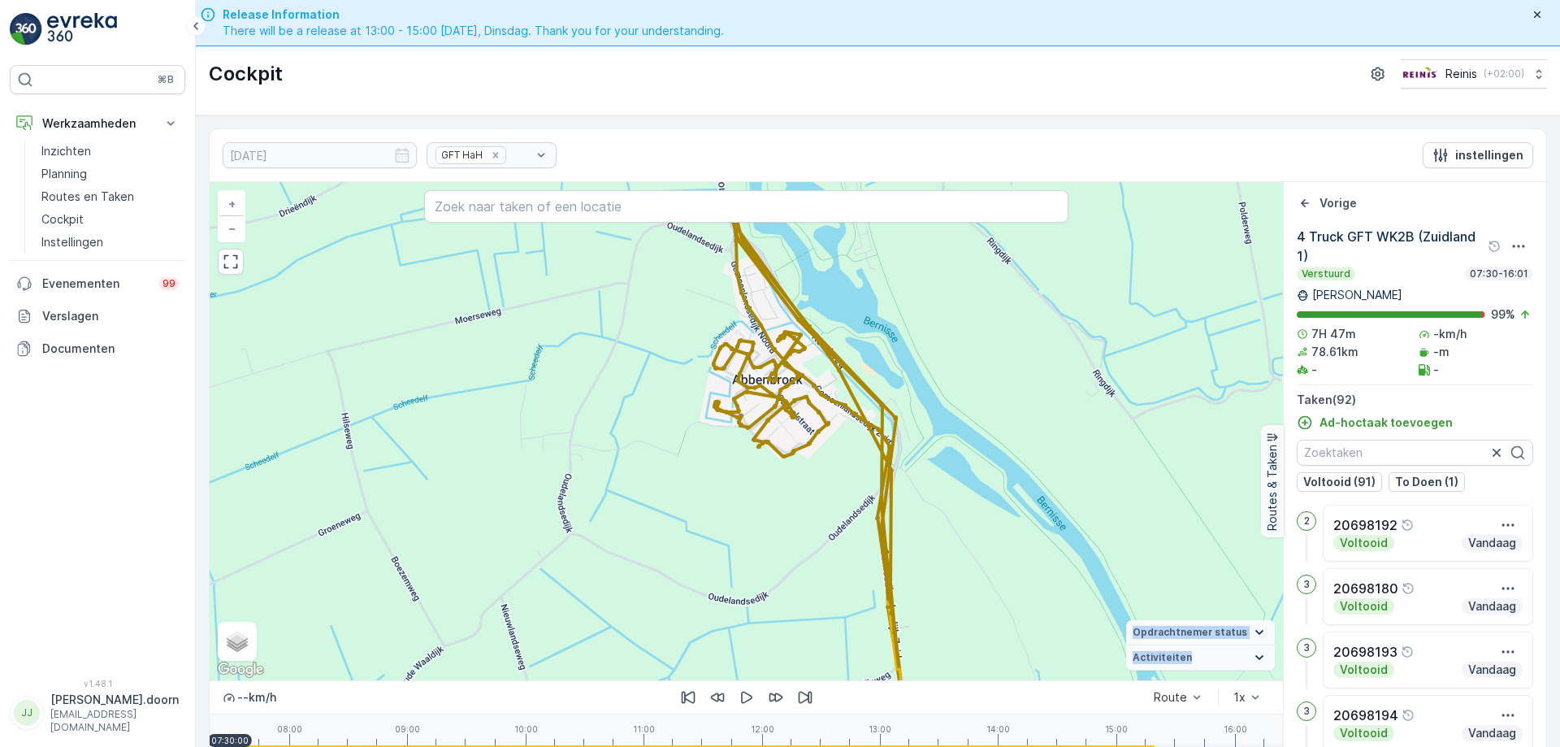
drag, startPoint x: 851, startPoint y: 314, endPoint x: 854, endPoint y: 388, distance: 74.0
click at [861, 403] on div "3 2 7 2 8 3 7 2 4 6 2 3 4 10 2 3 7 6 3 + − Satelliet stappenplan Terrein Hybrid…" at bounding box center [746, 431] width 1073 height 498
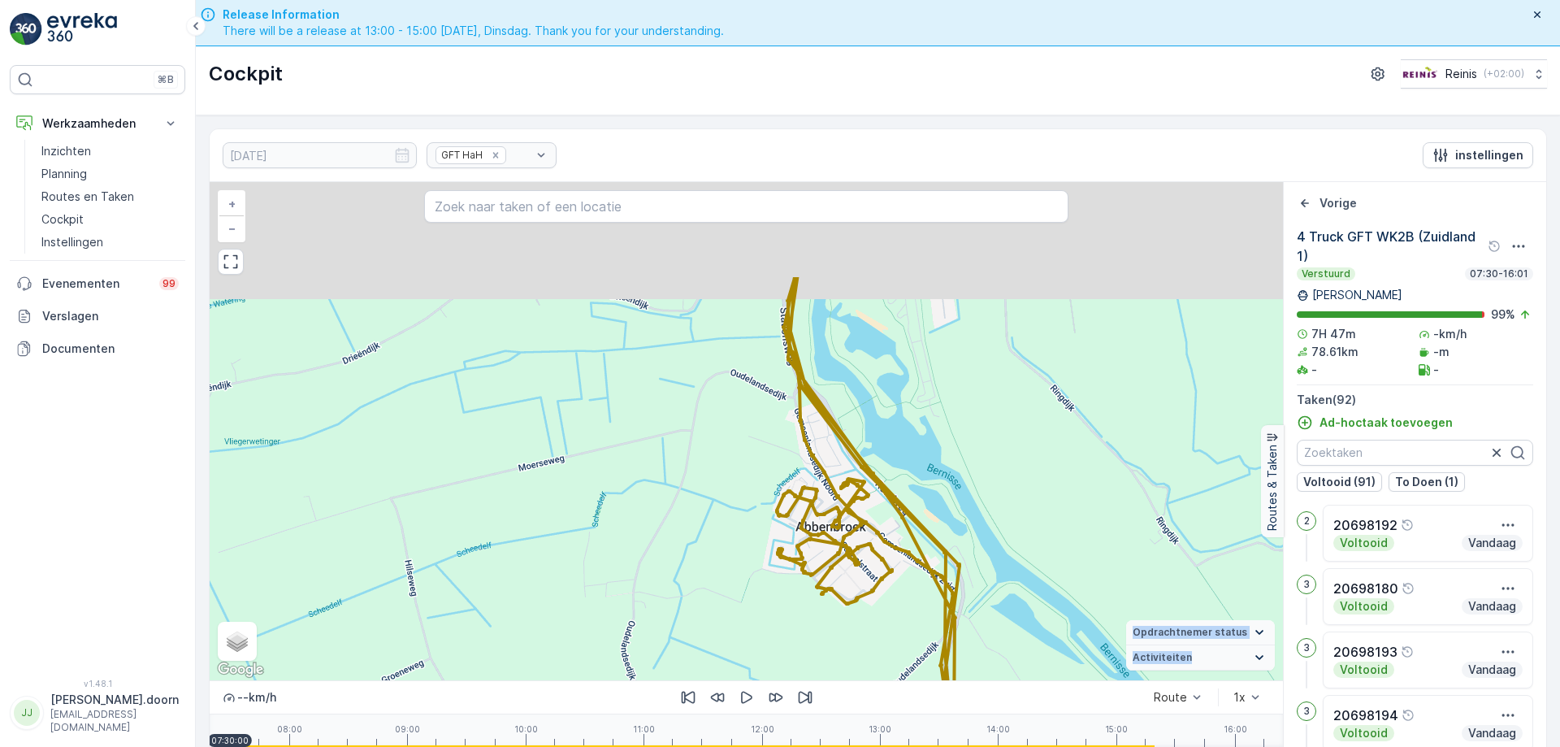
drag, startPoint x: 828, startPoint y: 370, endPoint x: 878, endPoint y: 476, distance: 117.4
click at [889, 510] on div "3 2 7 2 8 3 7 2 4 6 2 3 4 10 2 3 7 6 3 + − Satelliet stappenplan Terrein Hybrid…" at bounding box center [746, 431] width 1073 height 498
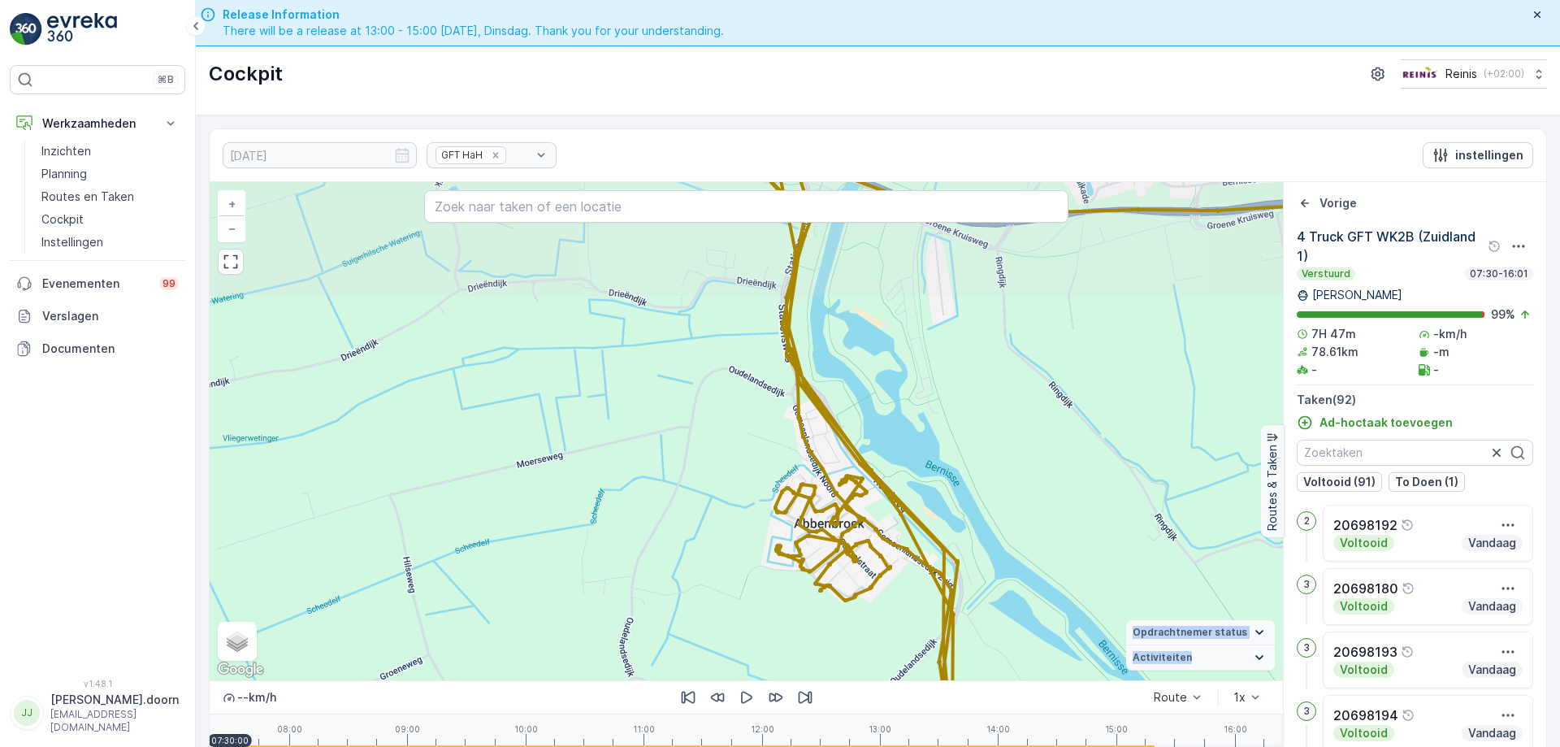
drag, startPoint x: 854, startPoint y: 389, endPoint x: 876, endPoint y: 524, distance: 136.7
click at [876, 524] on div "3 2 7 2 8 3 7 2 4 6 2 3 4 10 2 3 7 6 3 + − Satelliet stappenplan Terrein Hybrid…" at bounding box center [746, 431] width 1073 height 498
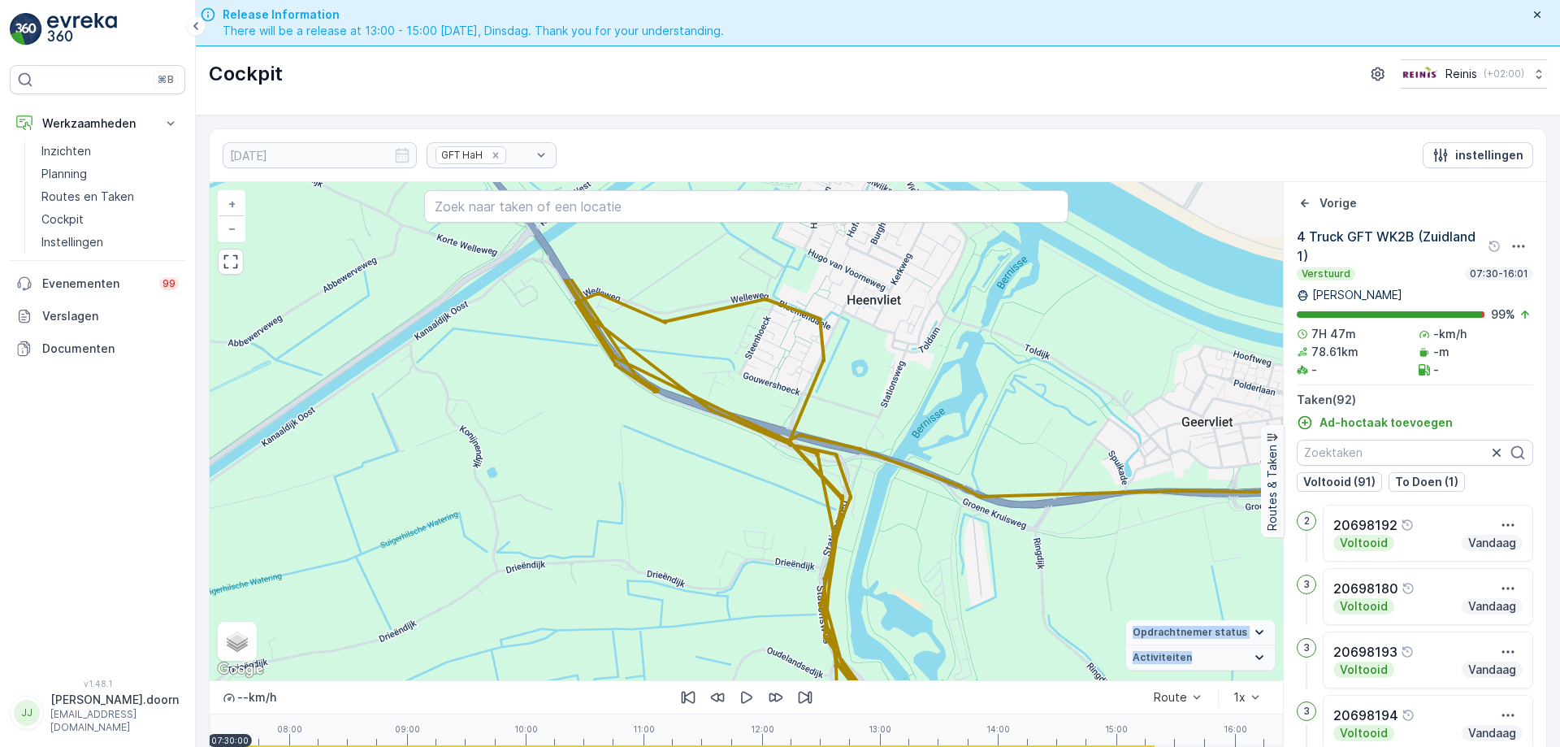
drag, startPoint x: 869, startPoint y: 379, endPoint x: 889, endPoint y: 530, distance: 151.6
click at [889, 530] on div "3 2 7 2 8 3 7 2 4 6 2 3 4 10 2 3 7 6 3 + − Satelliet stappenplan Terrein Hybrid…" at bounding box center [746, 431] width 1073 height 498
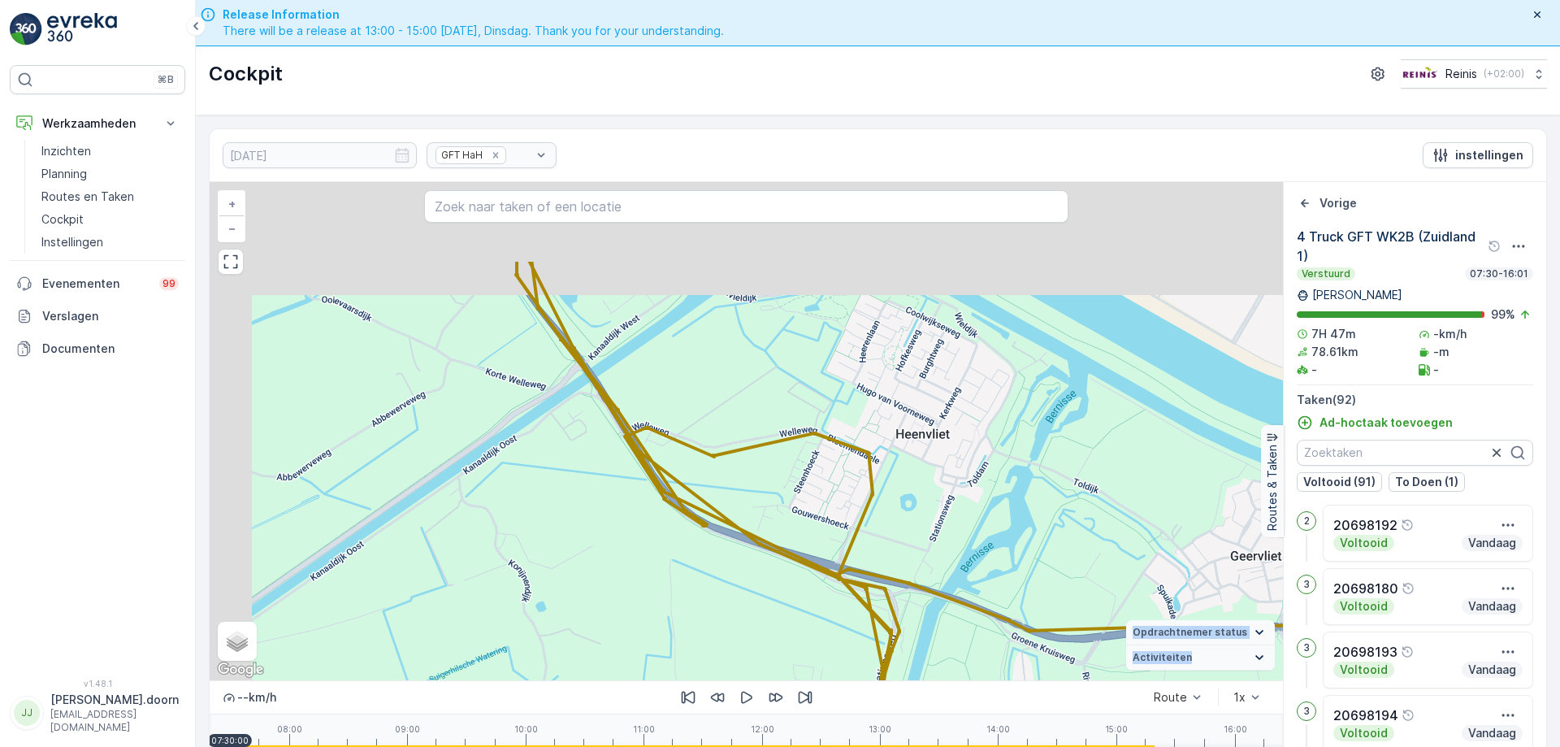
drag, startPoint x: 930, startPoint y: 551, endPoint x: 929, endPoint y: 539, distance: 12.2
click at [930, 551] on div "3 2 7 2 8 3 7 2 4 6 2 3 4 10 2 3 7 6 3 + − Satelliet stappenplan Terrein Hybrid…" at bounding box center [746, 431] width 1073 height 498
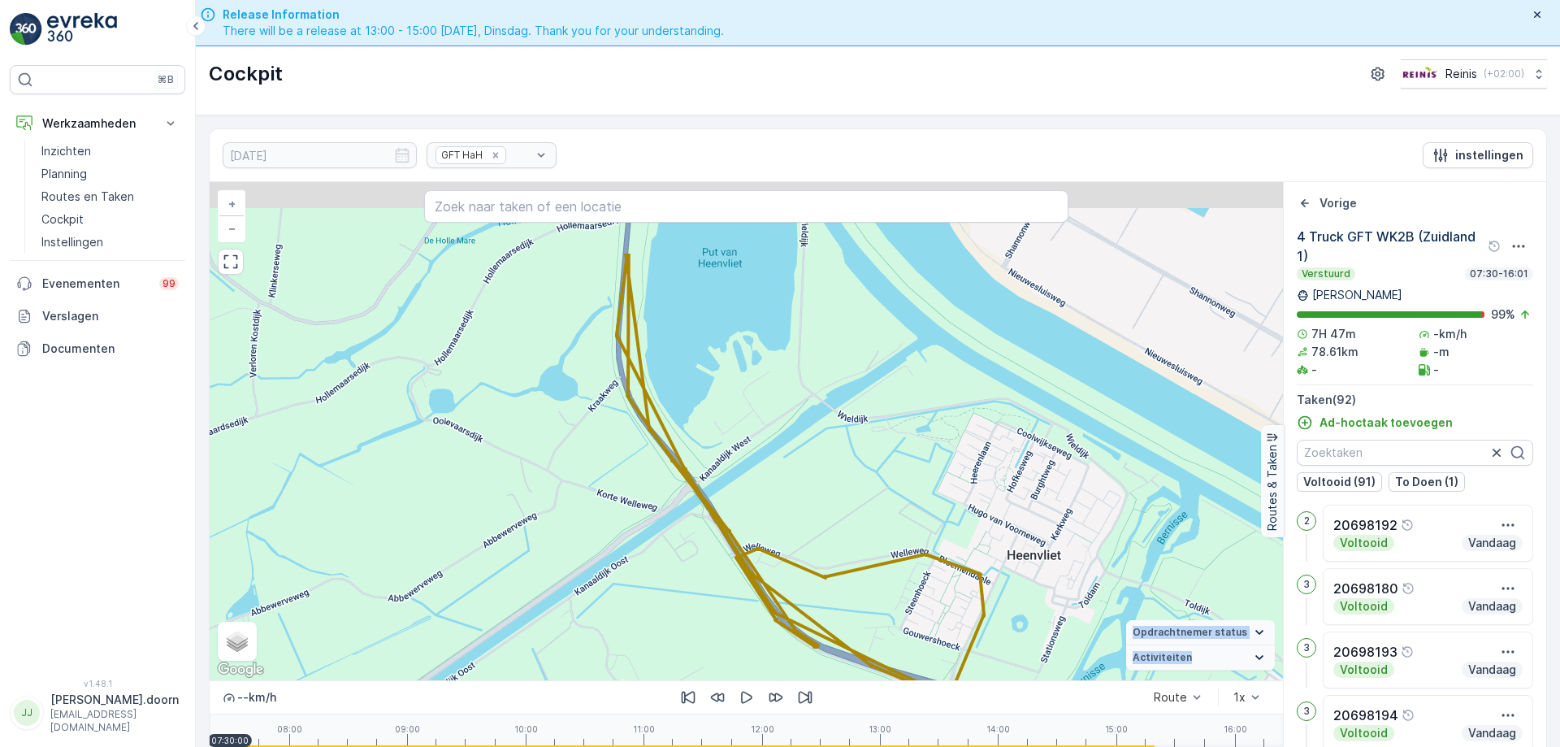
drag, startPoint x: 663, startPoint y: 356, endPoint x: 960, endPoint y: 607, distance: 389.2
click at [978, 618] on div "3 2 7 2 8 3 7 2 4 6 2 3 4 10 2 3 7 6 3 + − Satelliet stappenplan Terrein Hybrid…" at bounding box center [746, 431] width 1073 height 498
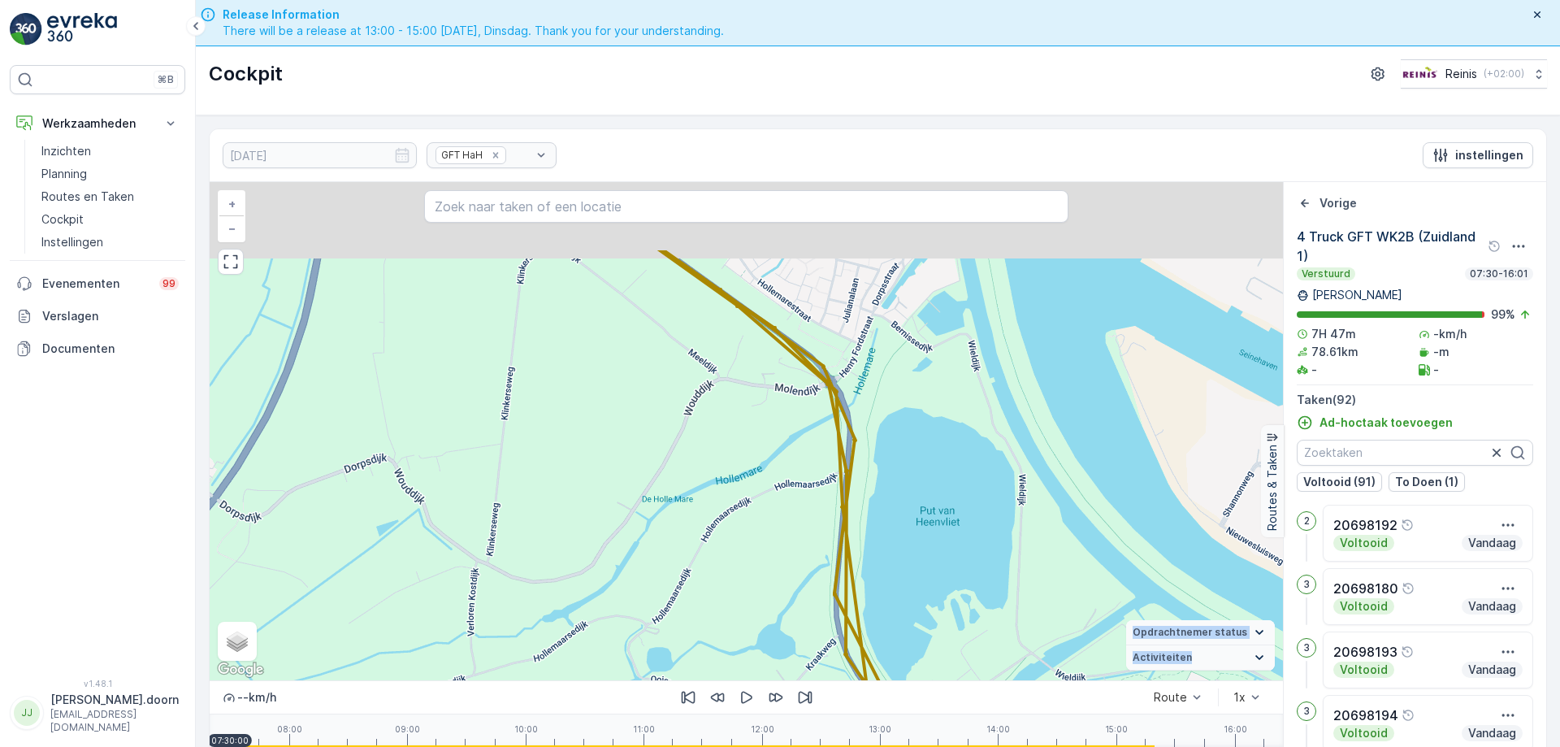
drag, startPoint x: 889, startPoint y: 492, endPoint x: 882, endPoint y: 583, distance: 90.4
click at [895, 602] on div "3 2 7 2 8 3 7 2 4 6 2 3 4 10 2 3 7 6 3 + − Satelliet stappenplan Terrein Hybrid…" at bounding box center [746, 431] width 1073 height 498
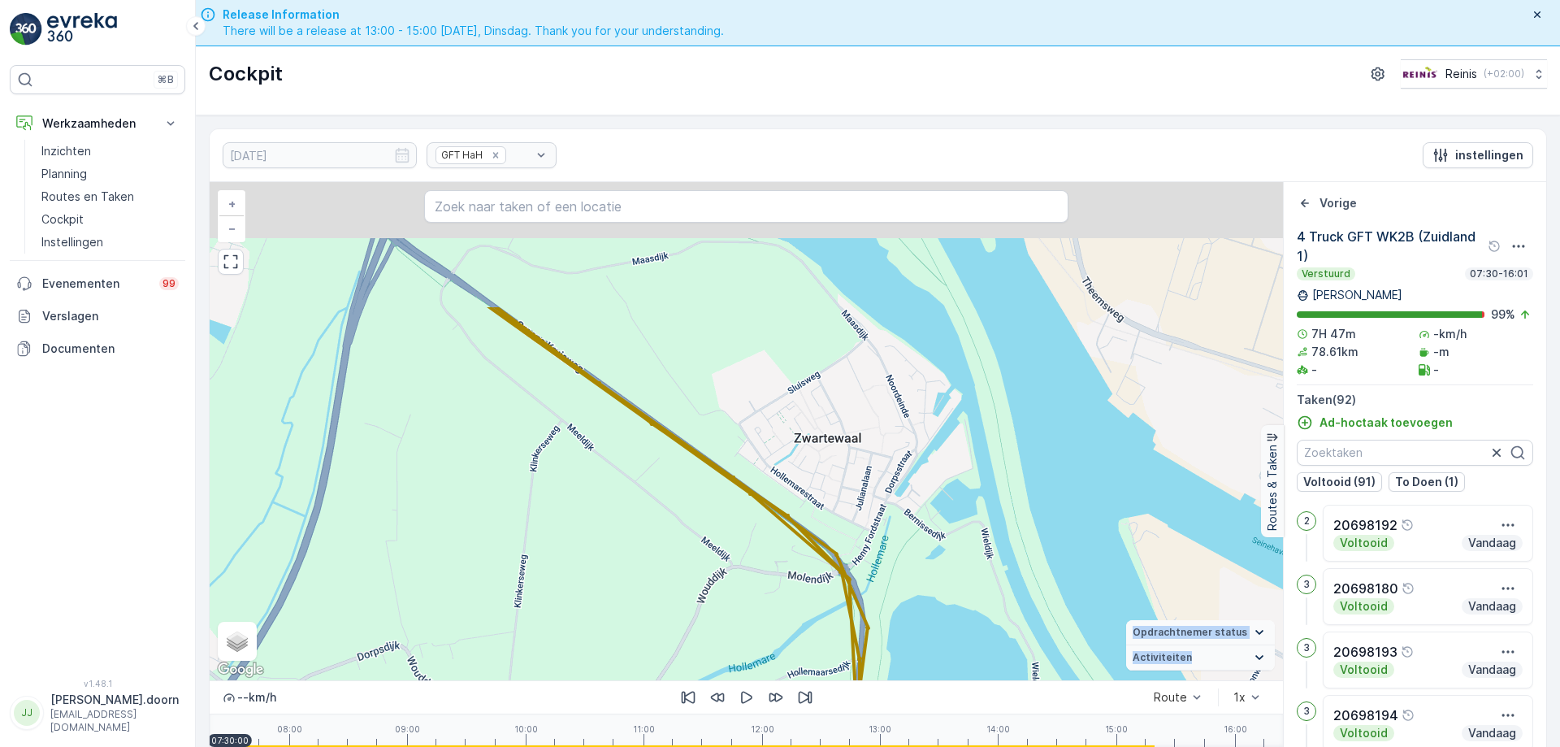
drag, startPoint x: 867, startPoint y: 455, endPoint x: 882, endPoint y: 599, distance: 144.7
click at [887, 626] on div "3 2 7 2 8 3 7 2 4 6 2 3 4 10 2 3 7 6 3 + − Satelliet stappenplan Terrein Hybrid…" at bounding box center [746, 431] width 1073 height 498
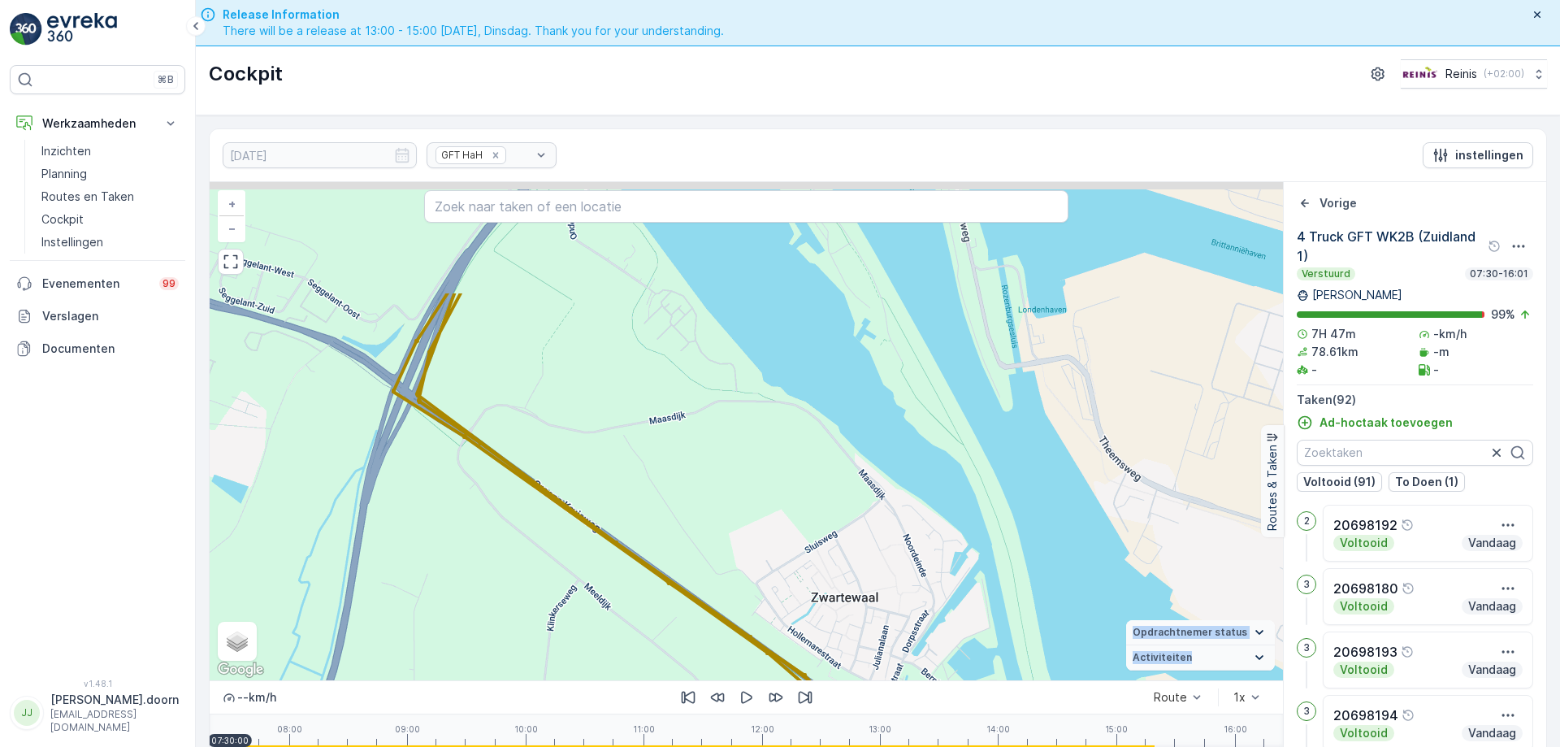
drag, startPoint x: 871, startPoint y: 455, endPoint x: 887, endPoint y: 605, distance: 150.3
click at [888, 611] on div "3 2 7 2 8 3 7 2 4 6 2 3 4 10 2 3 7 6 3 + − Satelliet stappenplan Terrein Hybrid…" at bounding box center [746, 431] width 1073 height 498
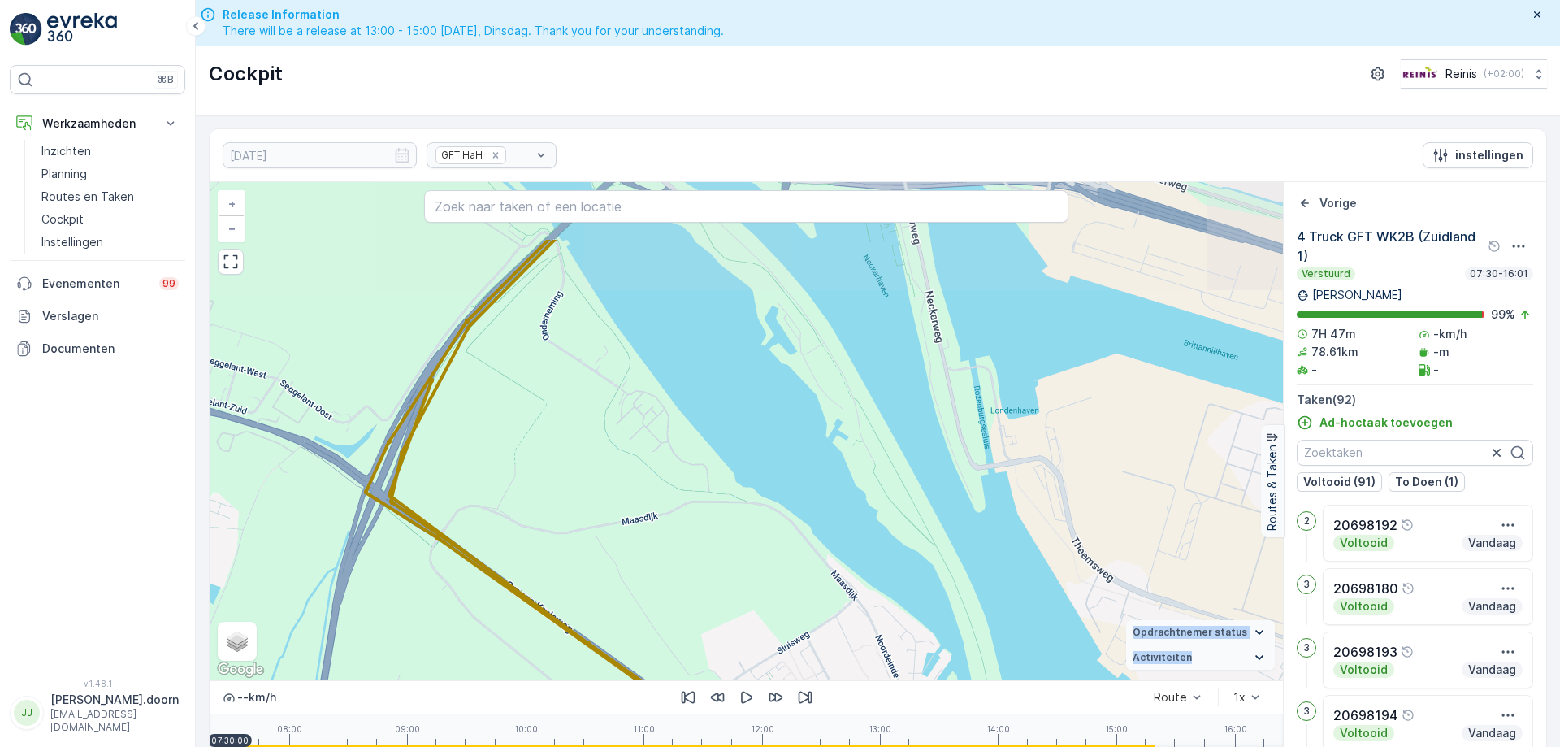
drag, startPoint x: 830, startPoint y: 577, endPoint x: 822, endPoint y: 561, distance: 17.8
click at [826, 581] on div "3 2 7 2 8 3 7 2 4 6 2 3 4 10 2 3 7 6 3 + − Satelliet stappenplan Terrein Hybrid…" at bounding box center [746, 431] width 1073 height 498
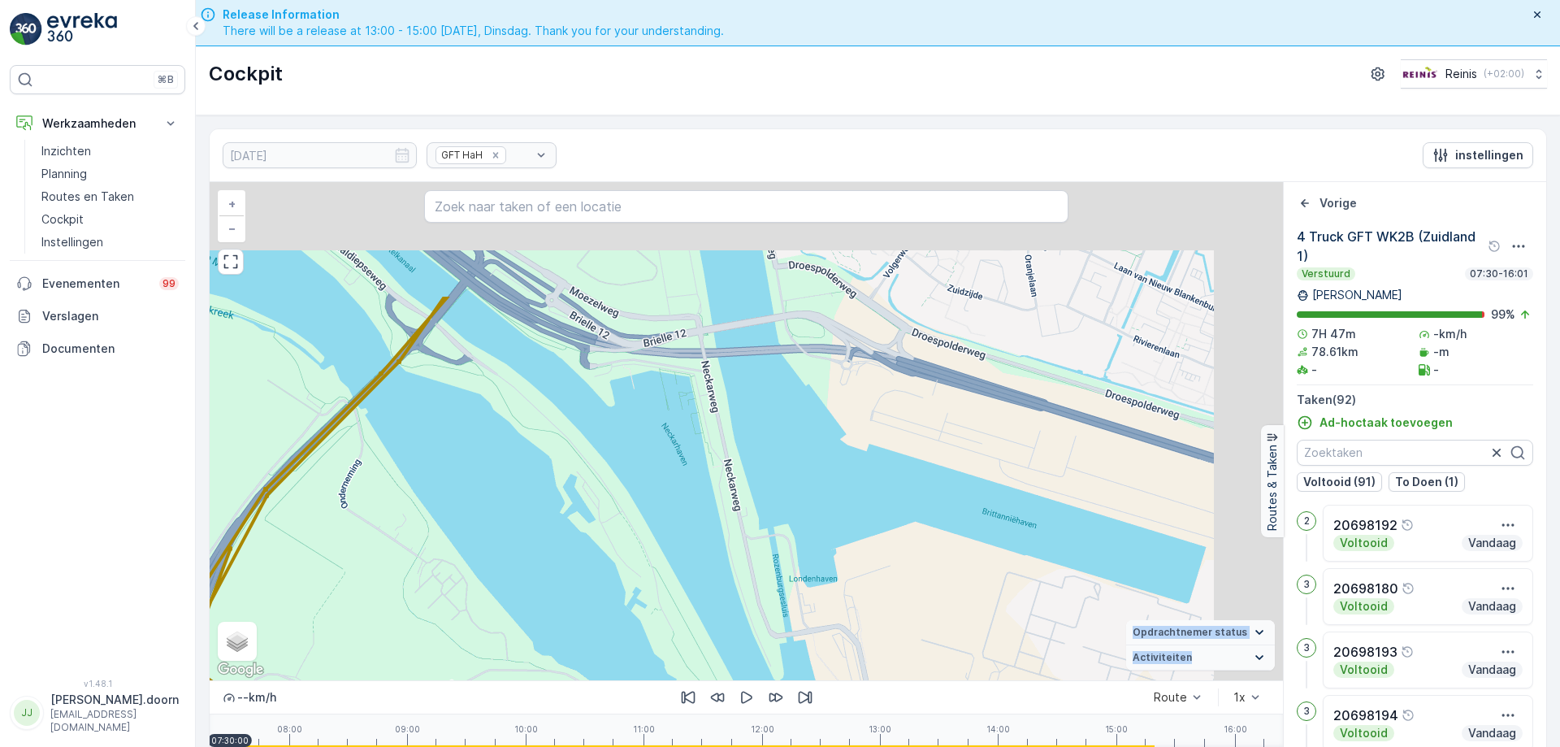
drag, startPoint x: 838, startPoint y: 443, endPoint x: 645, endPoint y: 584, distance: 238.9
click at [636, 605] on div "3 2 7 2 8 3 7 2 4 6 2 3 4 10 2 3 7 6 3 + − Satelliet stappenplan Terrein Hybrid…" at bounding box center [746, 431] width 1073 height 498
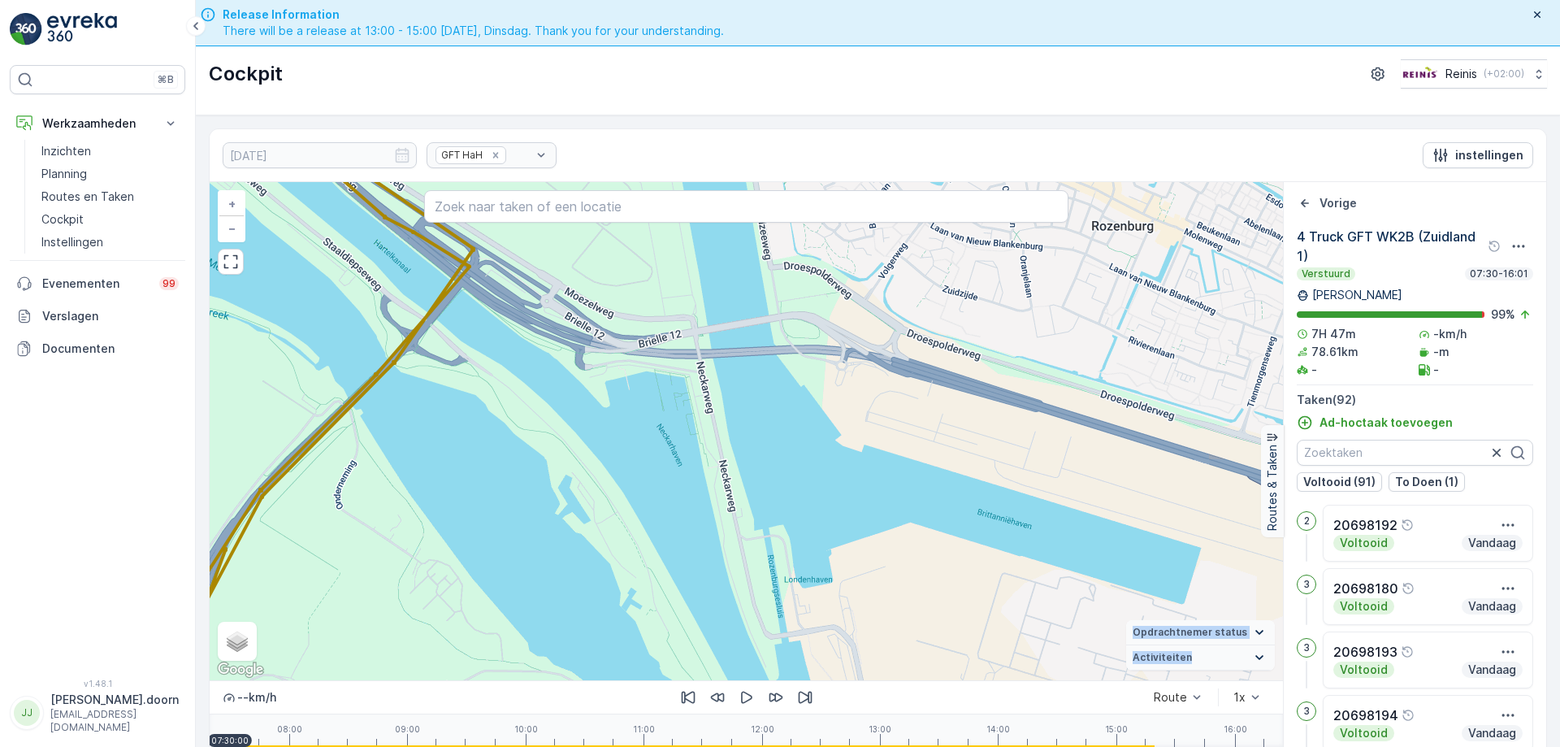
drag, startPoint x: 748, startPoint y: 460, endPoint x: 639, endPoint y: 492, distance: 114.2
click at [651, 519] on div "3 2 7 2 8 3 7 2 4 6 2 3 4 10 2 3 7 6 3 + − Satelliet stappenplan Terrein Hybrid…" at bounding box center [746, 431] width 1073 height 498
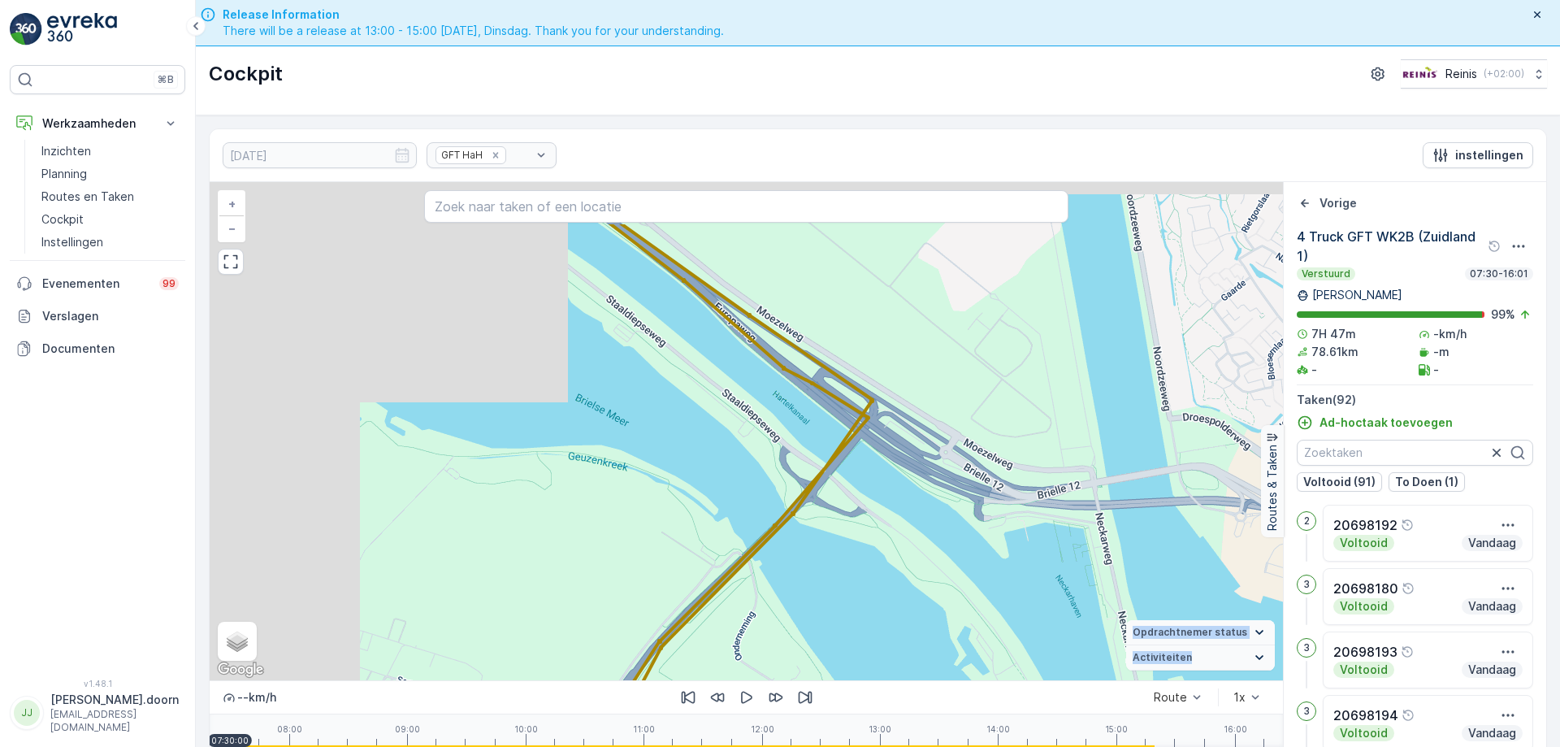
drag, startPoint x: 349, startPoint y: 426, endPoint x: 848, endPoint y: 516, distance: 507.8
click at [848, 516] on div "3 2 7 2 8 3 7 2 4 6 2 3 4 10 2 3 7 6 3 + − Satelliet stappenplan Terrein Hybrid…" at bounding box center [746, 431] width 1073 height 498
